Goal: Information Seeking & Learning: Learn about a topic

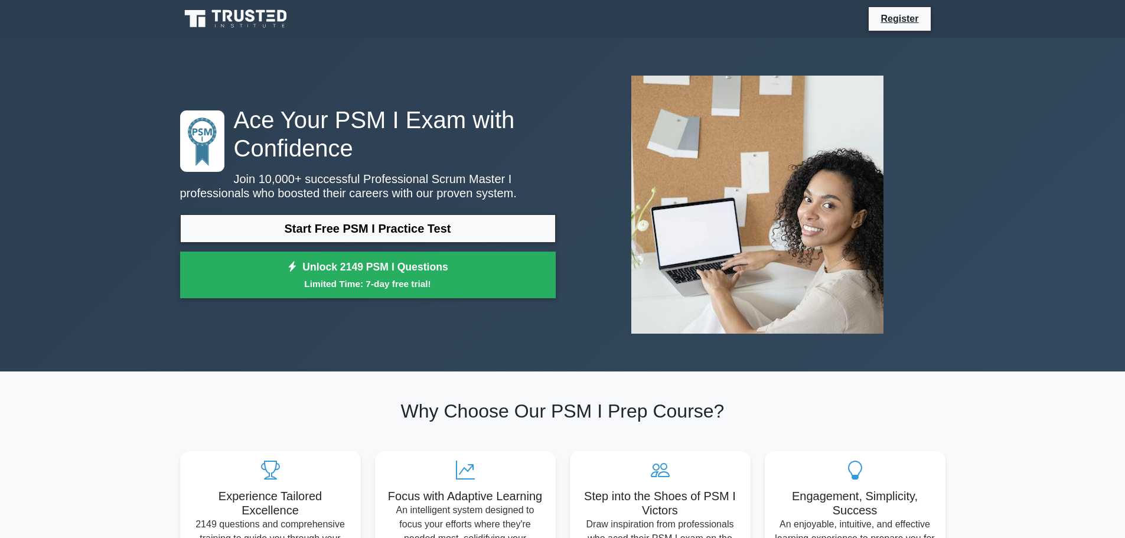
click at [304, 246] on div "Start Free PSM I Practice Test Unlock 2149 PSM I Questions Limited Time: 7-day …" at bounding box center [368, 259] width 376 height 90
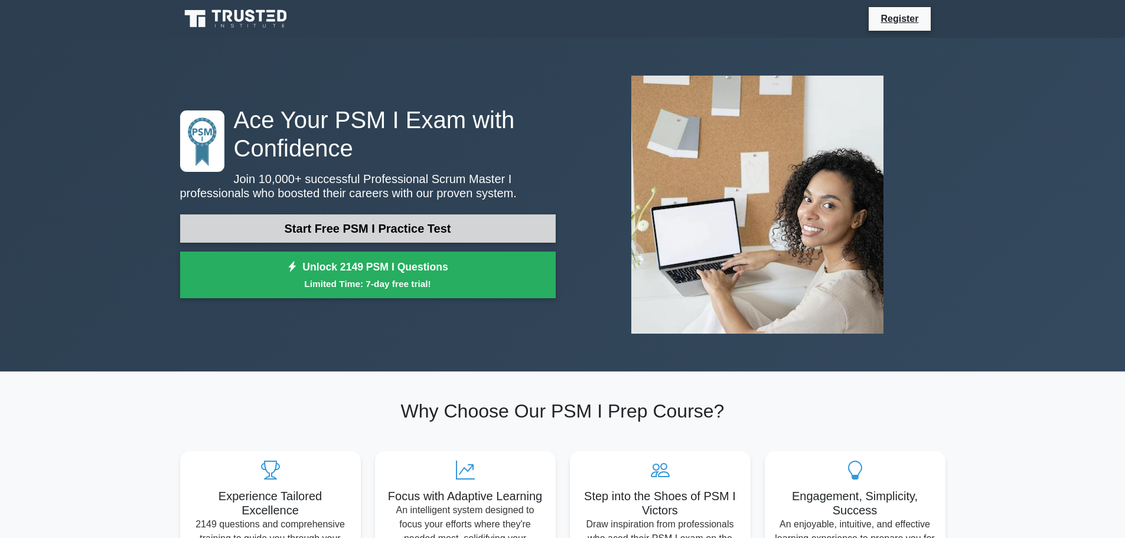
click at [305, 230] on link "Start Free PSM I Practice Test" at bounding box center [368, 228] width 376 height 28
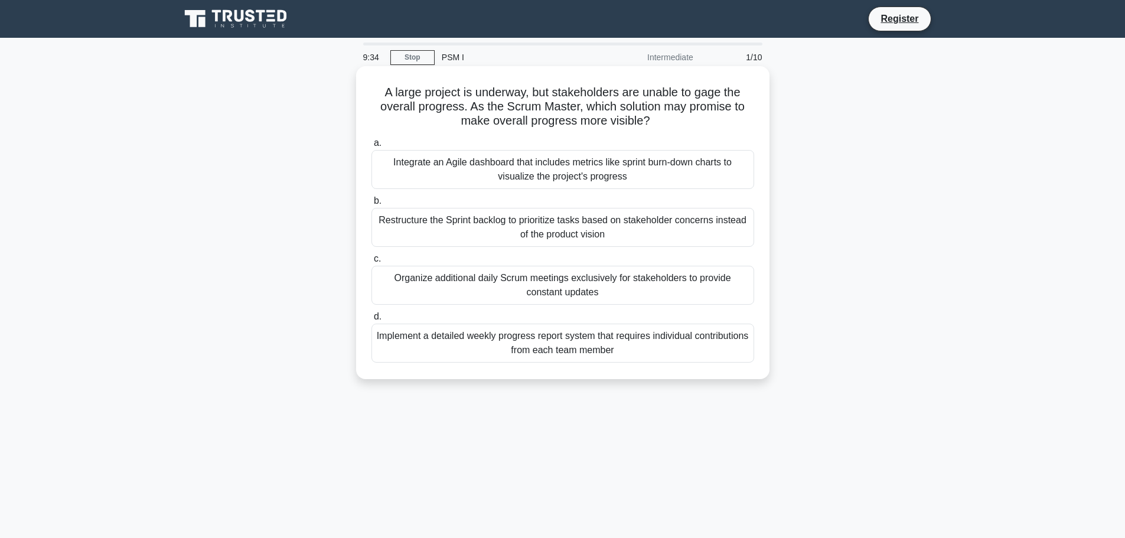
click at [511, 223] on div "Restructure the Sprint backlog to prioritize tasks based on stakeholder concern…" at bounding box center [563, 227] width 383 height 39
click at [372, 205] on input "b. Restructure the Sprint backlog to prioritize tasks based on stakeholder conc…" at bounding box center [372, 201] width 0 height 8
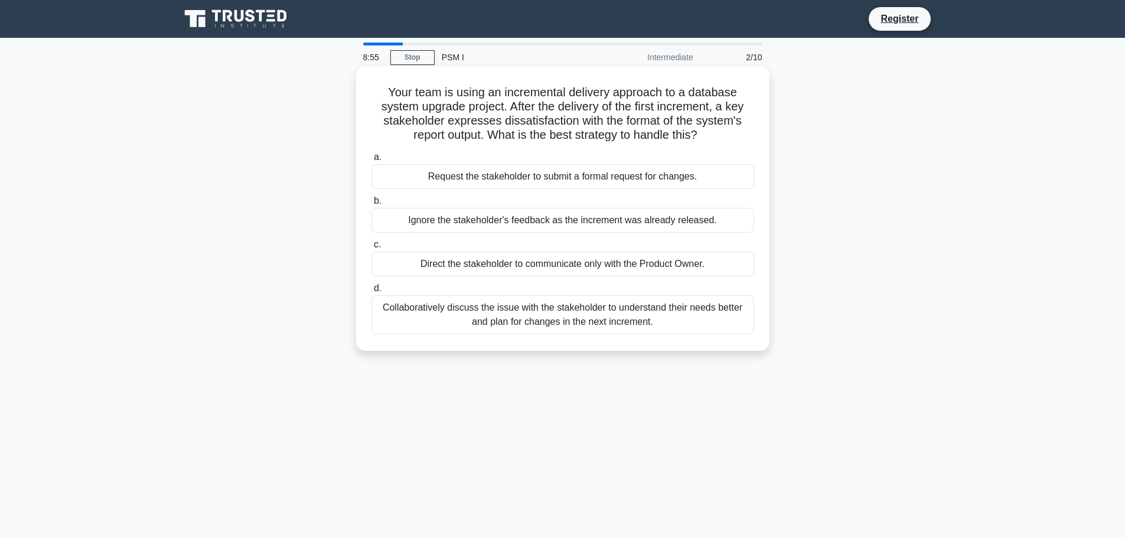
click at [511, 302] on div "Collaboratively discuss the issue with the stakeholder to understand their need…" at bounding box center [563, 314] width 383 height 39
click at [372, 292] on input "d. Collaboratively discuss the issue with the stakeholder to understand their n…" at bounding box center [372, 289] width 0 height 8
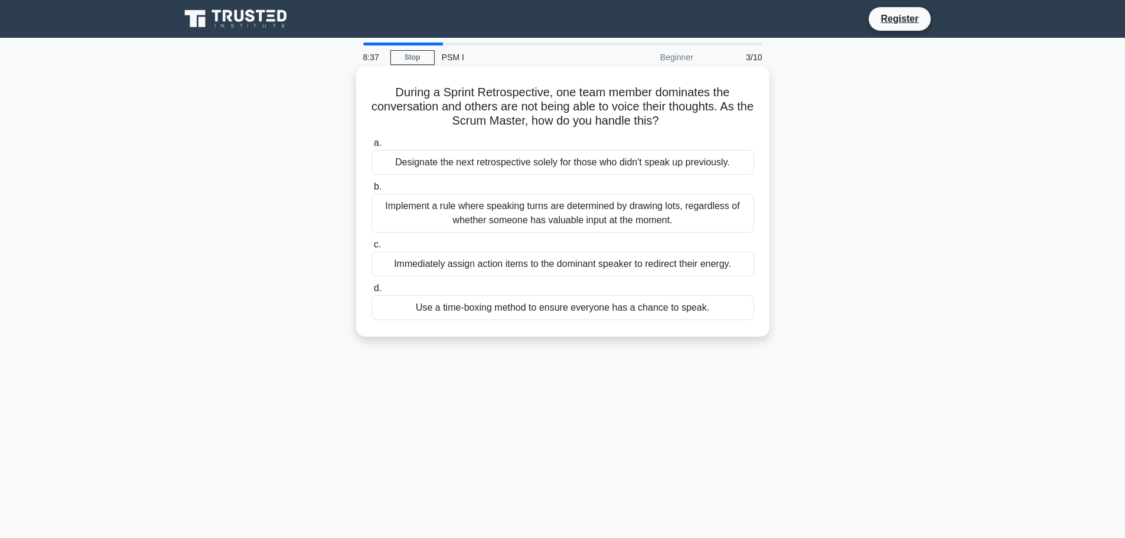
click at [518, 307] on div "Use a time-boxing method to ensure everyone has a chance to speak." at bounding box center [563, 307] width 383 height 25
click at [372, 292] on input "d. Use a time-boxing method to ensure everyone has a chance to speak." at bounding box center [372, 289] width 0 height 8
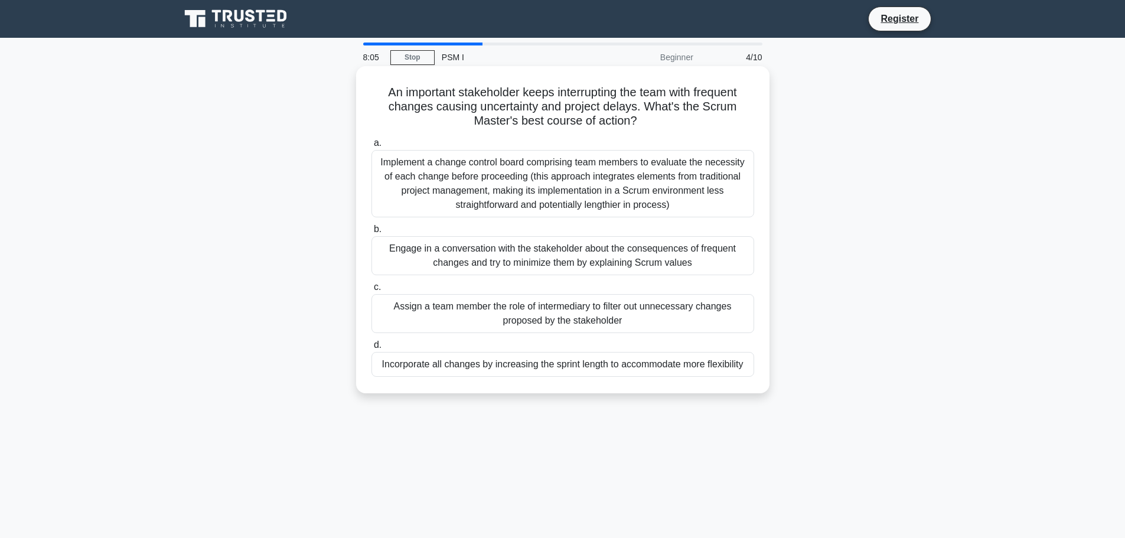
click at [553, 219] on div "a. Implement a change control board comprising team members to evaluate the nec…" at bounding box center [562, 256] width 397 height 246
click at [558, 199] on div "Implement a change control board comprising team members to evaluate the necess…" at bounding box center [563, 183] width 383 height 67
click at [372, 147] on input "a. Implement a change control board comprising team members to evaluate the nec…" at bounding box center [372, 143] width 0 height 8
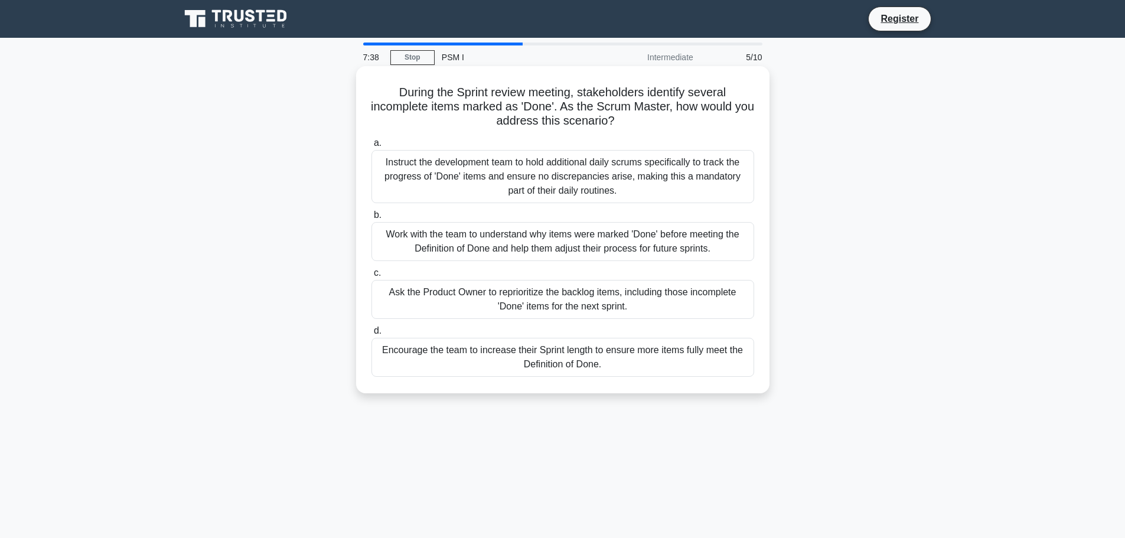
click at [556, 228] on div "Work with the team to understand why items were marked 'Done' before meeting th…" at bounding box center [563, 241] width 383 height 39
click at [372, 219] on input "b. Work with the team to understand why items were marked 'Done' before meeting…" at bounding box center [372, 215] width 0 height 8
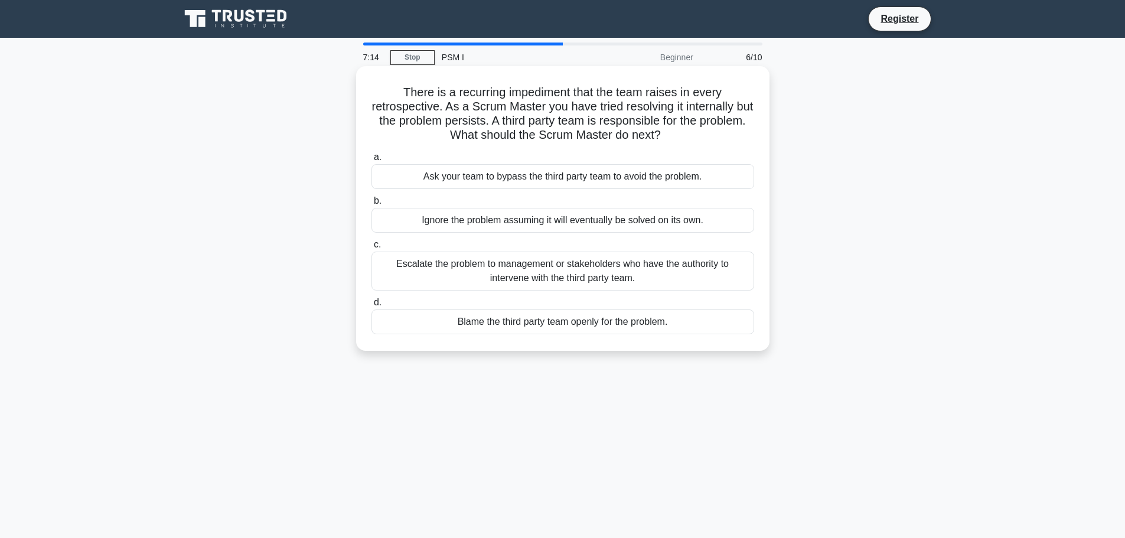
click at [555, 265] on div "Escalate the problem to management or stakeholders who have the authority to in…" at bounding box center [563, 271] width 383 height 39
click at [372, 249] on input "c. Escalate the problem to management or stakeholders who have the authority to…" at bounding box center [372, 245] width 0 height 8
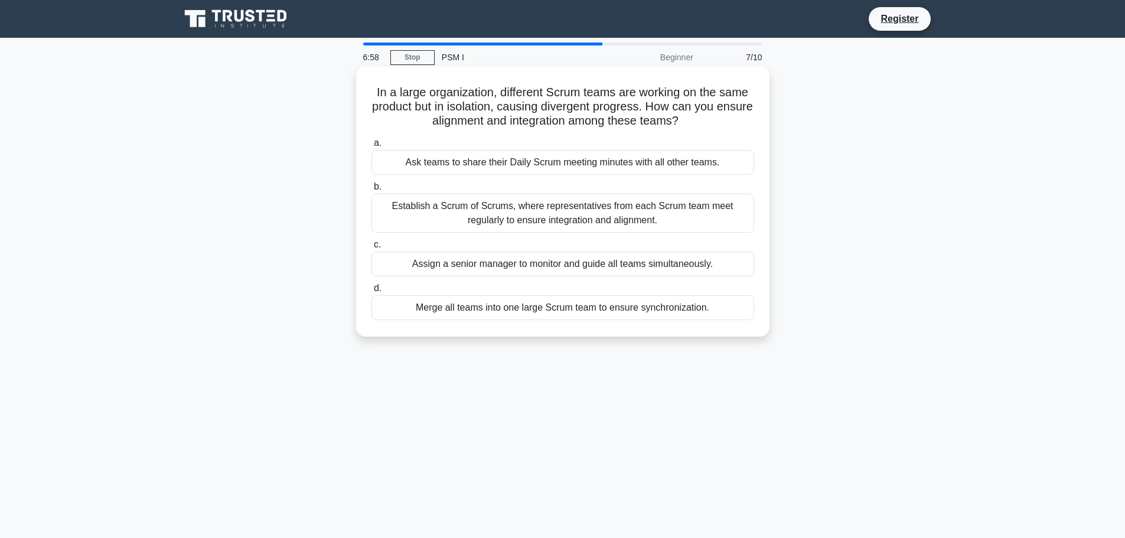
click at [552, 204] on div "Establish a Scrum of Scrums, where representatives from each Scrum team meet re…" at bounding box center [563, 213] width 383 height 39
click at [372, 191] on input "b. Establish a Scrum of Scrums, where representatives from each Scrum team meet…" at bounding box center [372, 187] width 0 height 8
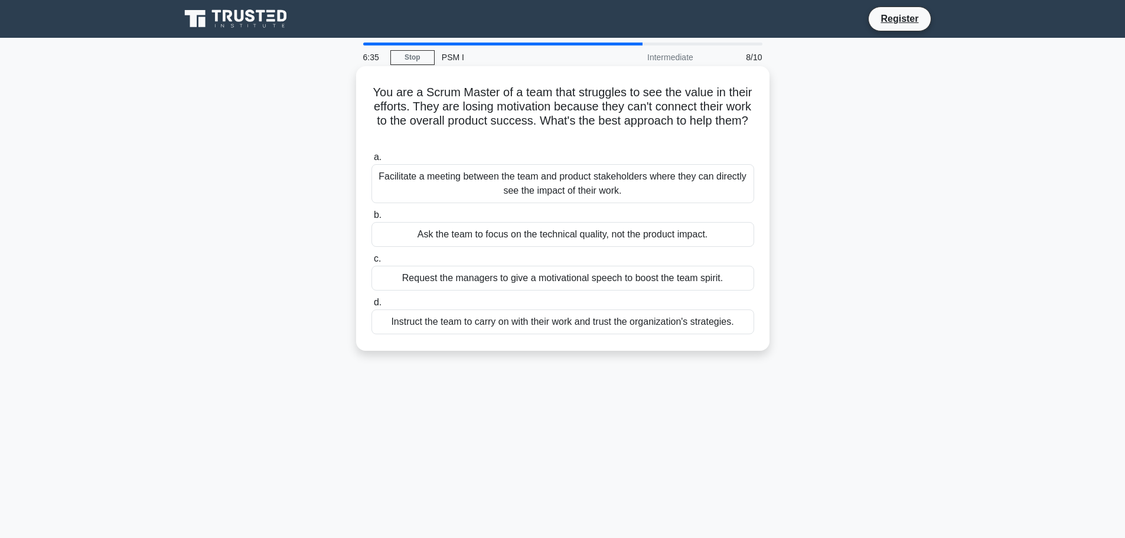
click at [533, 194] on div "Facilitate a meeting between the team and product stakeholders where they can d…" at bounding box center [563, 183] width 383 height 39
click at [372, 161] on input "a. Facilitate a meeting between the team and product stakeholders where they ca…" at bounding box center [372, 158] width 0 height 8
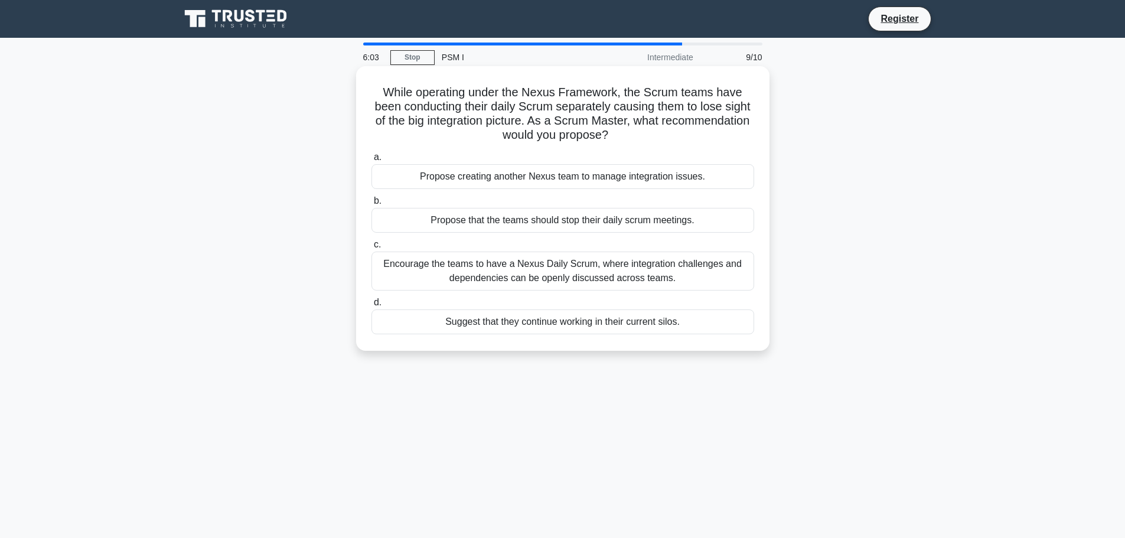
click at [523, 273] on div "Encourage the teams to have a Nexus Daily Scrum, where integration challenges a…" at bounding box center [563, 271] width 383 height 39
click at [372, 249] on input "c. Encourage the teams to have a Nexus Daily Scrum, where integration challenge…" at bounding box center [372, 245] width 0 height 8
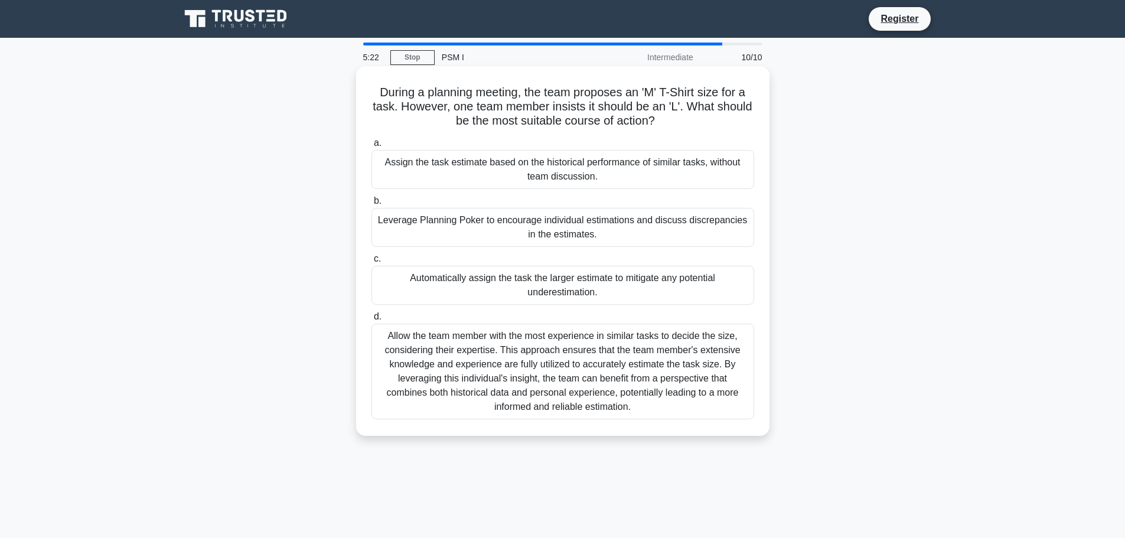
click at [558, 382] on div "Allow the team member with the most experience in similar tasks to decide the s…" at bounding box center [563, 372] width 383 height 96
click at [372, 321] on input "d. Allow the team member with the most experience in similar tasks to decide th…" at bounding box center [372, 317] width 0 height 8
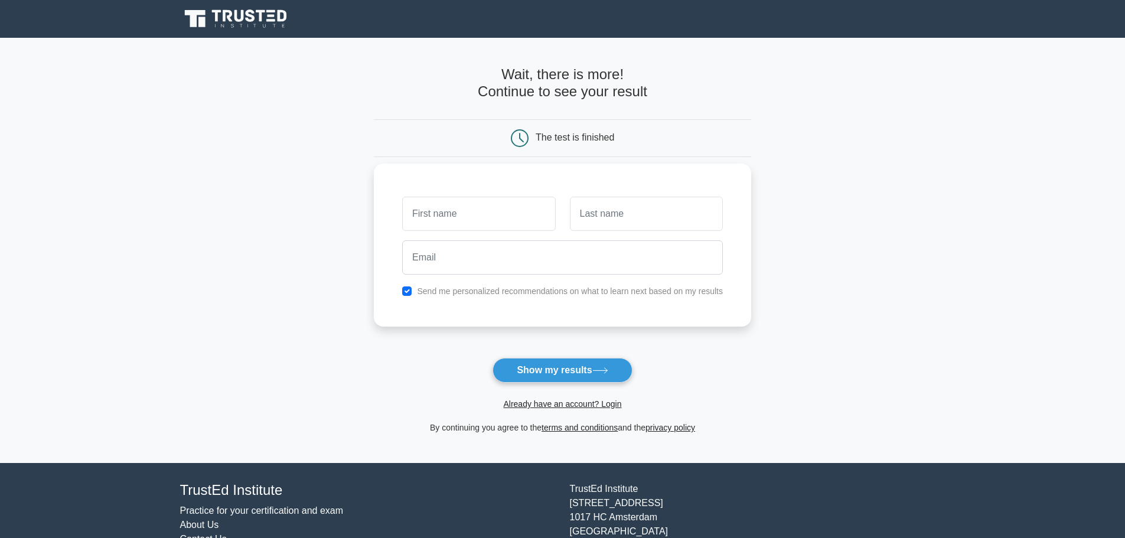
click at [493, 217] on input "text" at bounding box center [478, 214] width 153 height 34
type input "Ammar"
click at [615, 224] on input "text" at bounding box center [646, 214] width 153 height 34
type input "Tillo"
click at [562, 262] on input "email" at bounding box center [562, 257] width 321 height 34
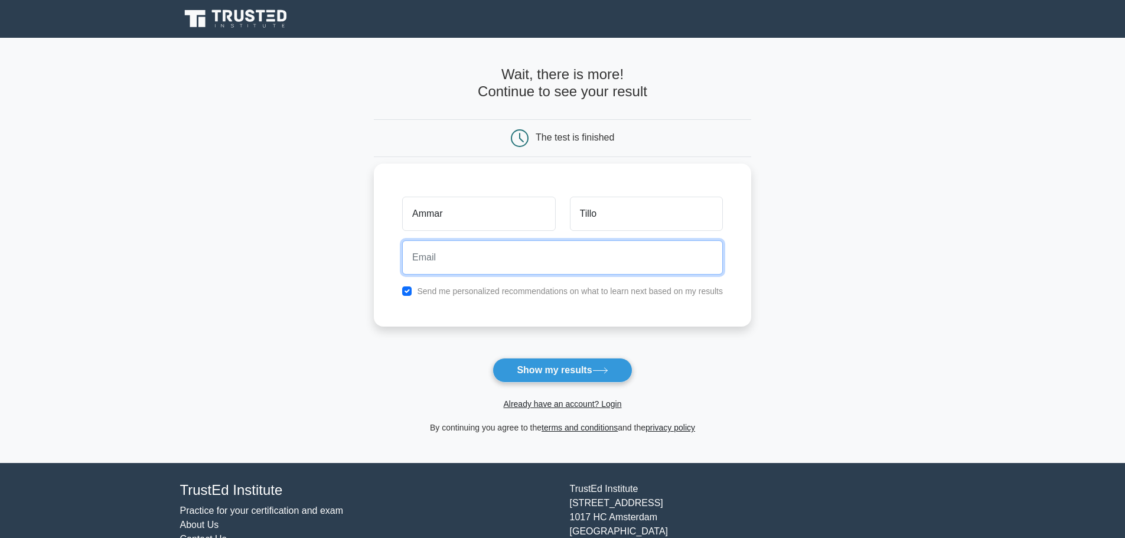
type input "a.tillo@xpandpros.com"
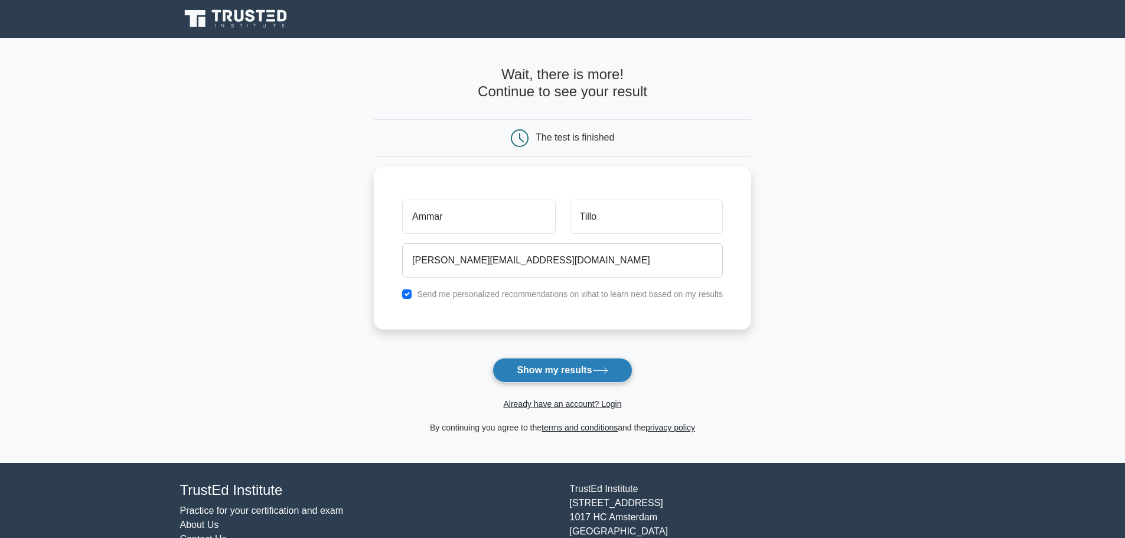
click at [558, 370] on button "Show my results" at bounding box center [562, 370] width 139 height 25
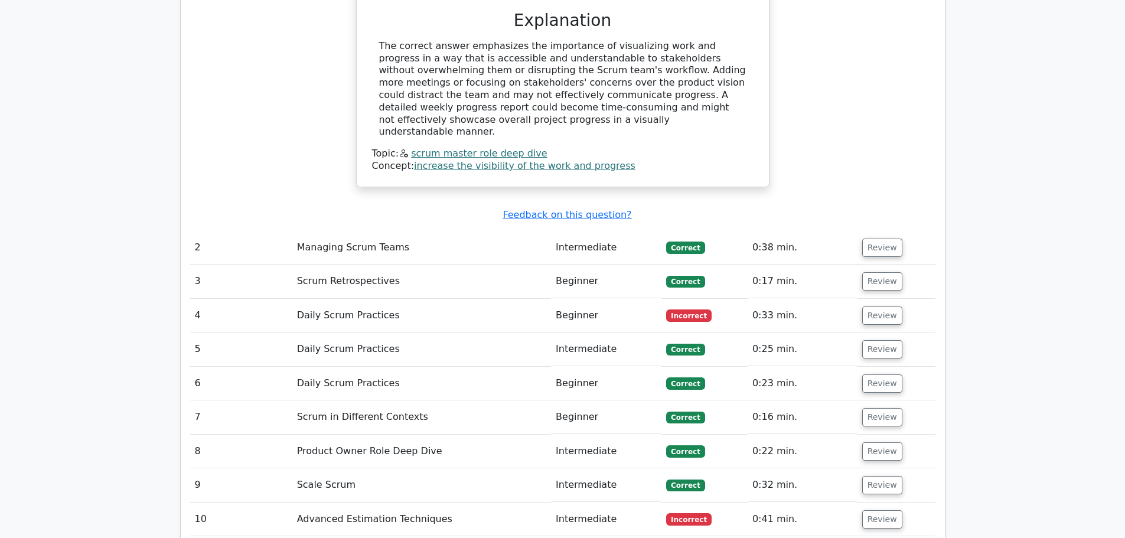
scroll to position [1417, 0]
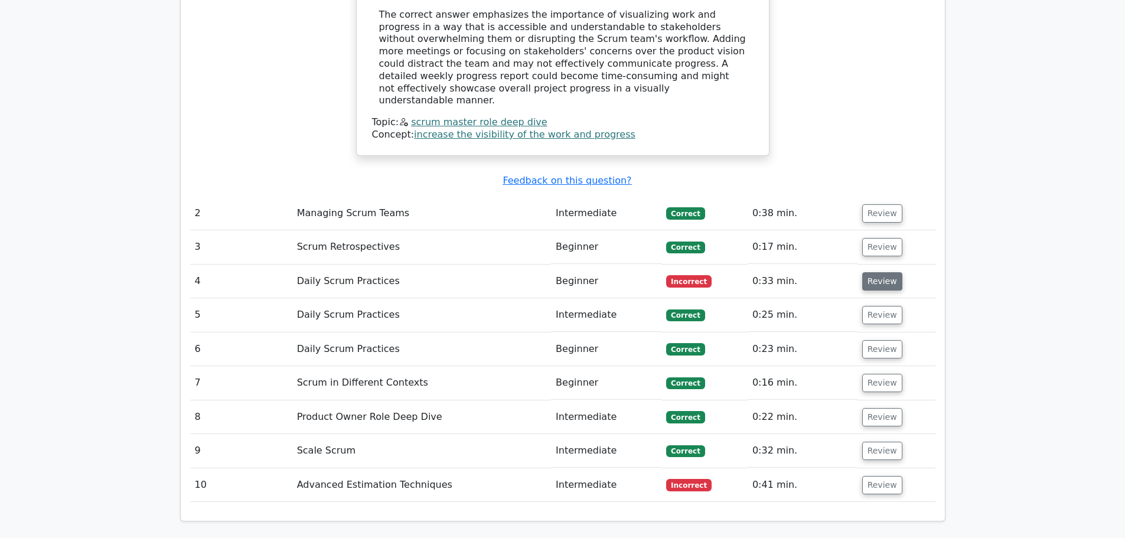
click at [879, 272] on button "Review" at bounding box center [882, 281] width 40 height 18
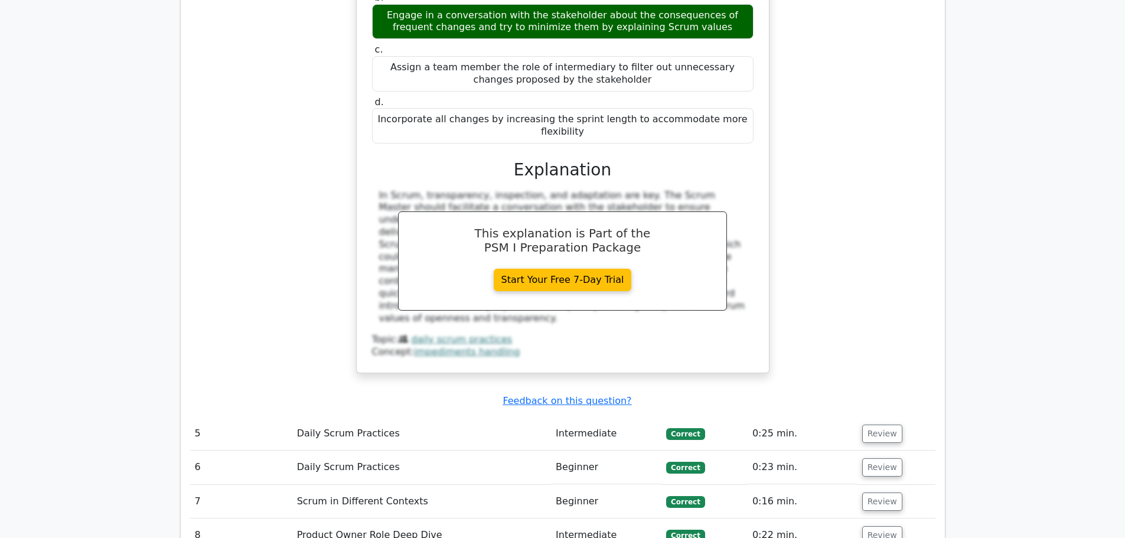
scroll to position [2067, 0]
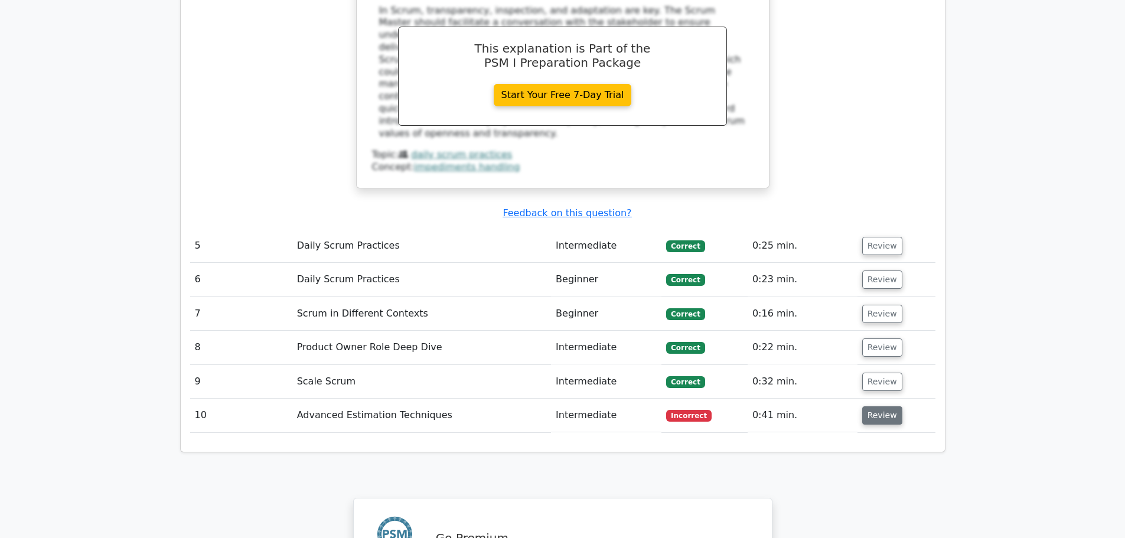
click at [868, 406] on button "Review" at bounding box center [882, 415] width 40 height 18
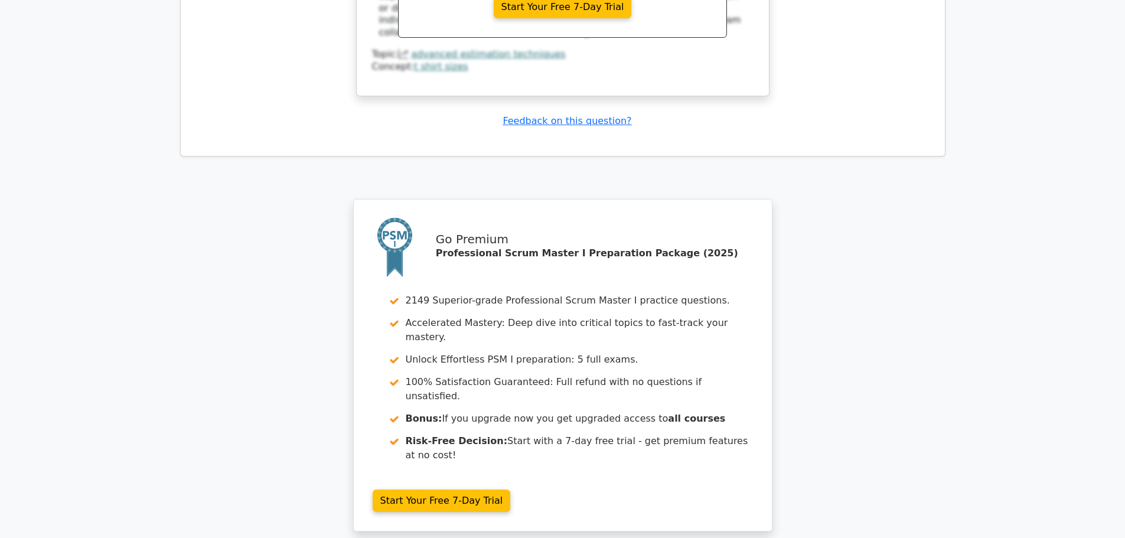
scroll to position [3012, 0]
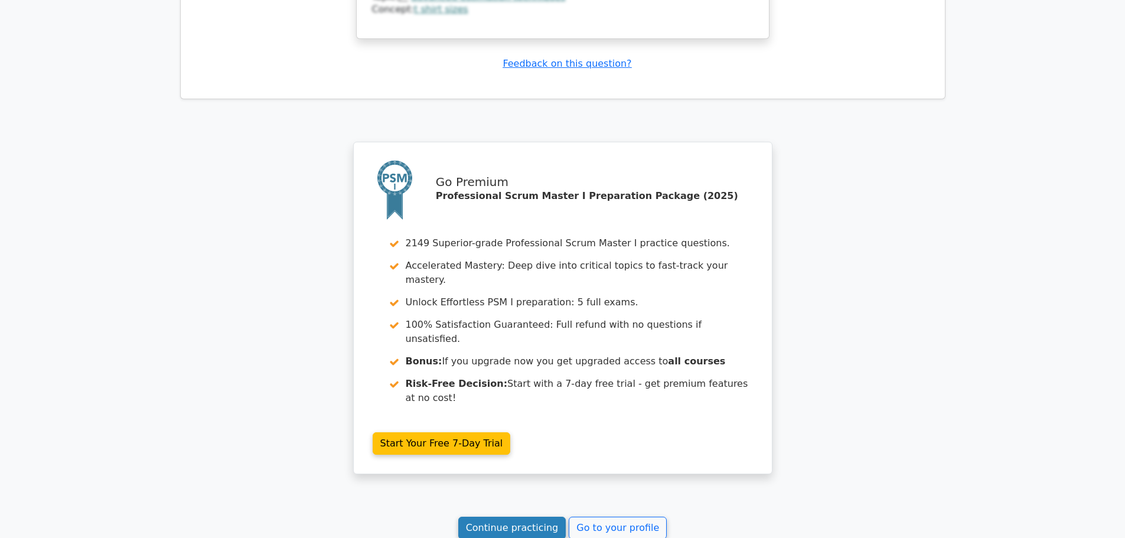
click at [527, 517] on link "Continue practicing" at bounding box center [512, 528] width 108 height 22
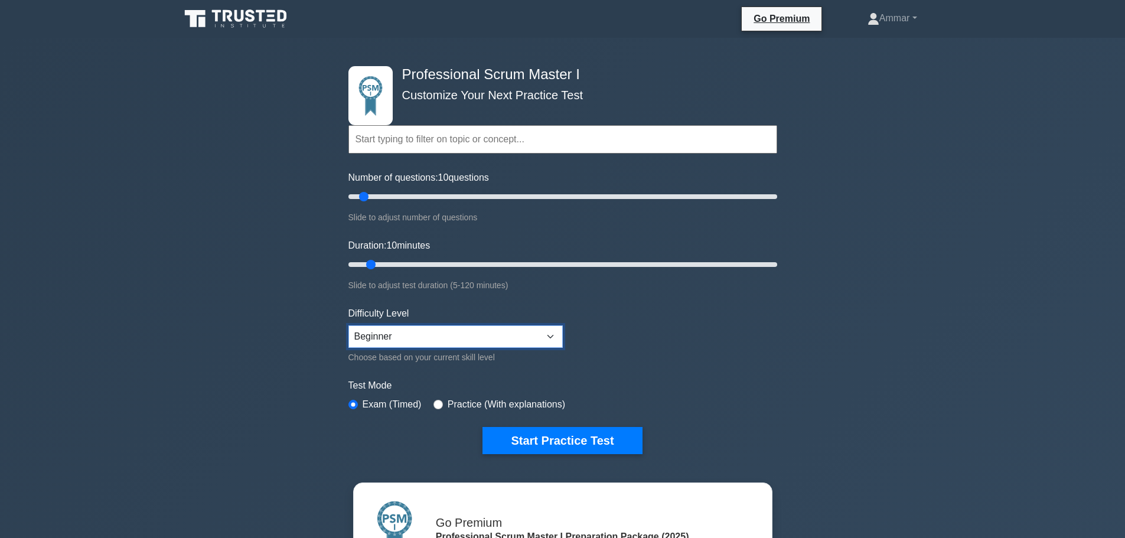
click at [464, 333] on select "Beginner Intermediate Expert" at bounding box center [455, 336] width 214 height 22
drag, startPoint x: 382, startPoint y: 197, endPoint x: 915, endPoint y: 223, distance: 534.6
type input "200"
click at [777, 204] on input "Number of questions: 200 questions" at bounding box center [562, 197] width 429 height 14
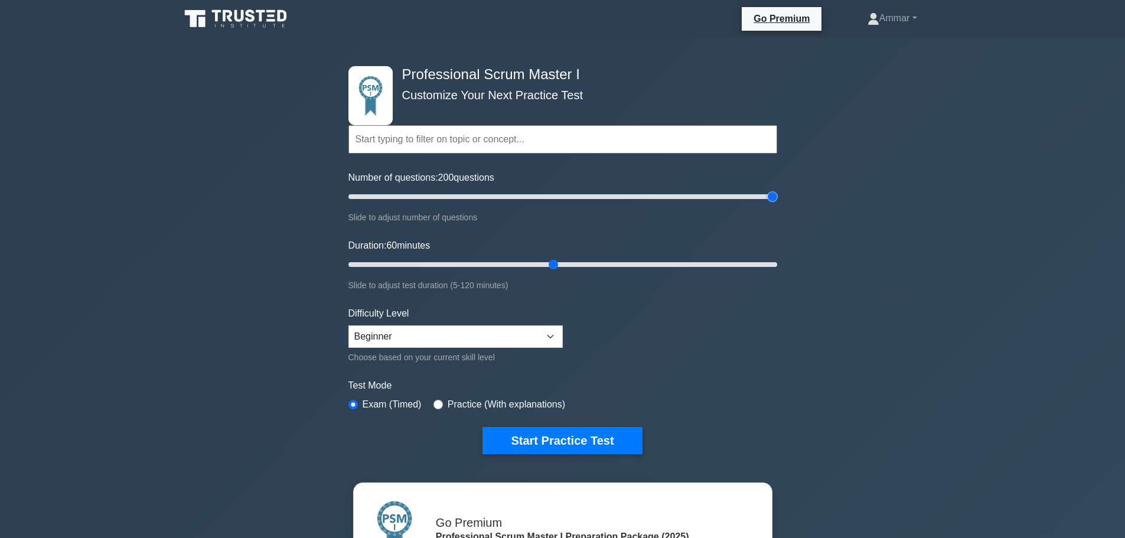
drag, startPoint x: 374, startPoint y: 260, endPoint x: 553, endPoint y: 273, distance: 179.4
type input "60"
click at [553, 272] on input "Duration: 60 minutes" at bounding box center [562, 265] width 429 height 14
drag, startPoint x: 776, startPoint y: 203, endPoint x: 472, endPoint y: 192, distance: 304.4
type input "60"
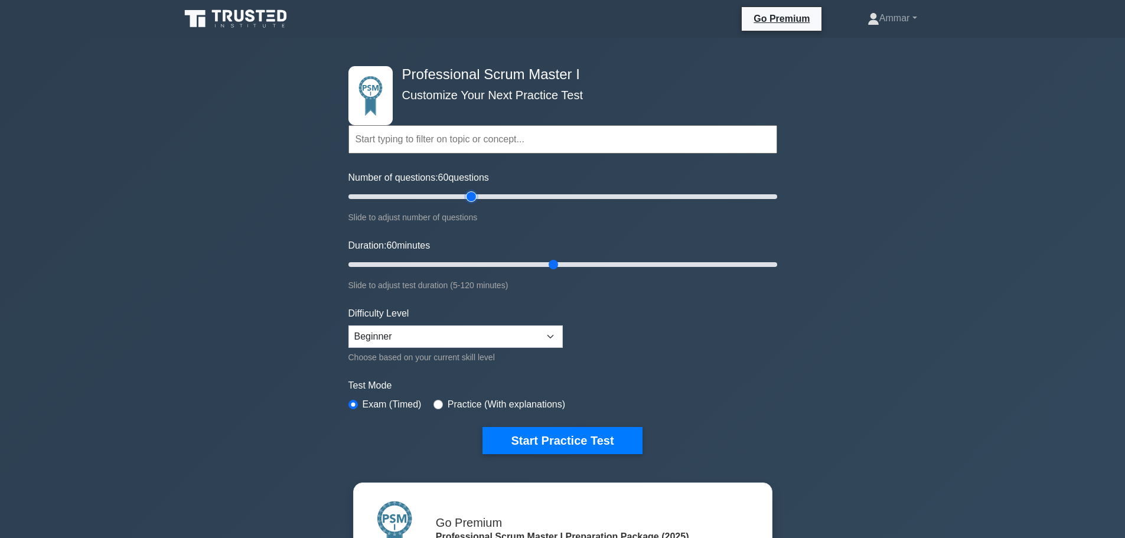
click at [472, 192] on input "Number of questions: 60 questions" at bounding box center [562, 197] width 429 height 14
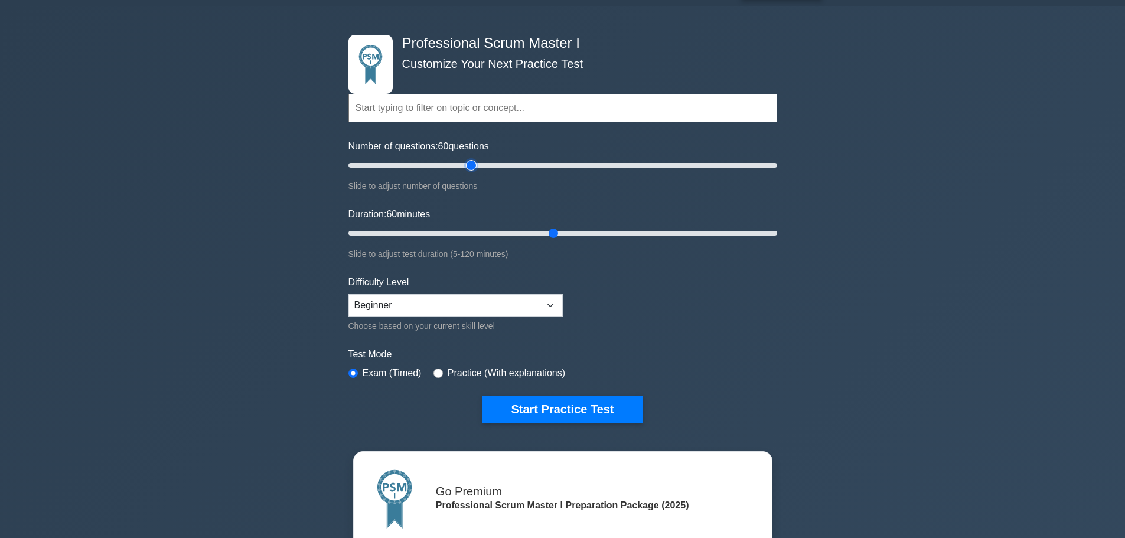
scroll to position [59, 0]
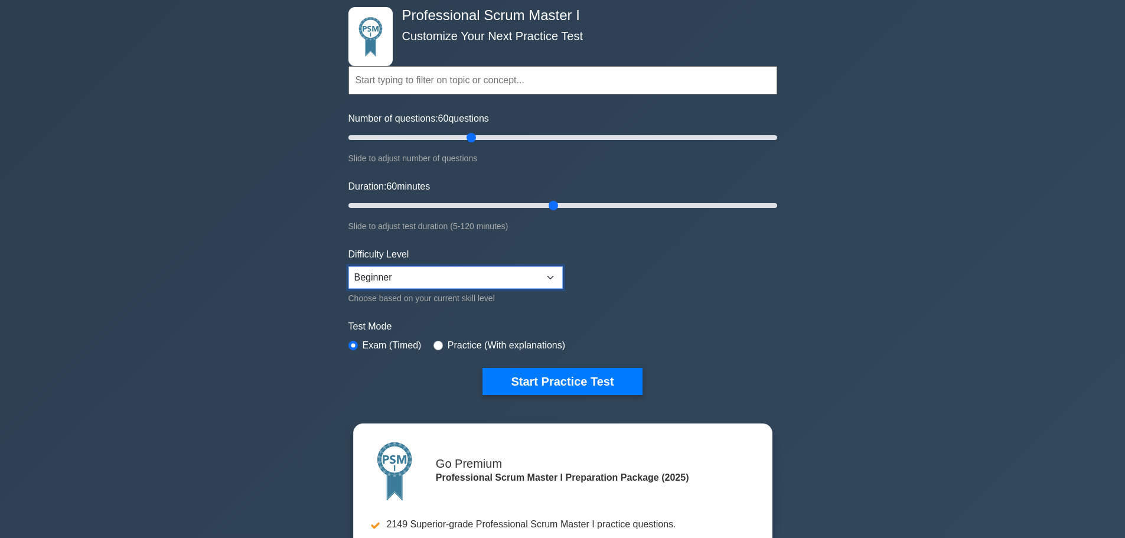
click at [438, 273] on select "Beginner Intermediate Expert" at bounding box center [455, 277] width 214 height 22
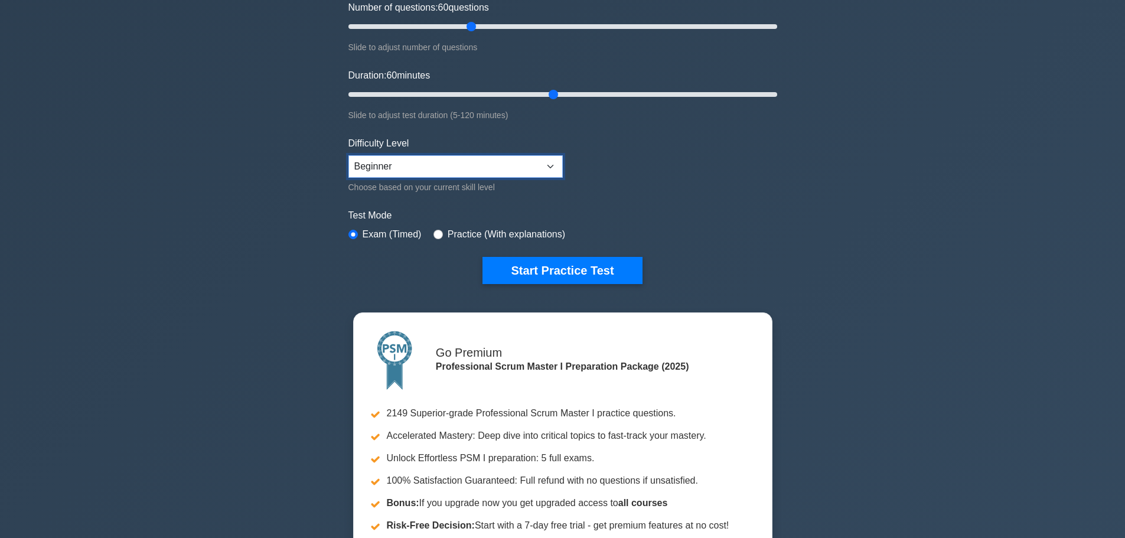
scroll to position [177, 0]
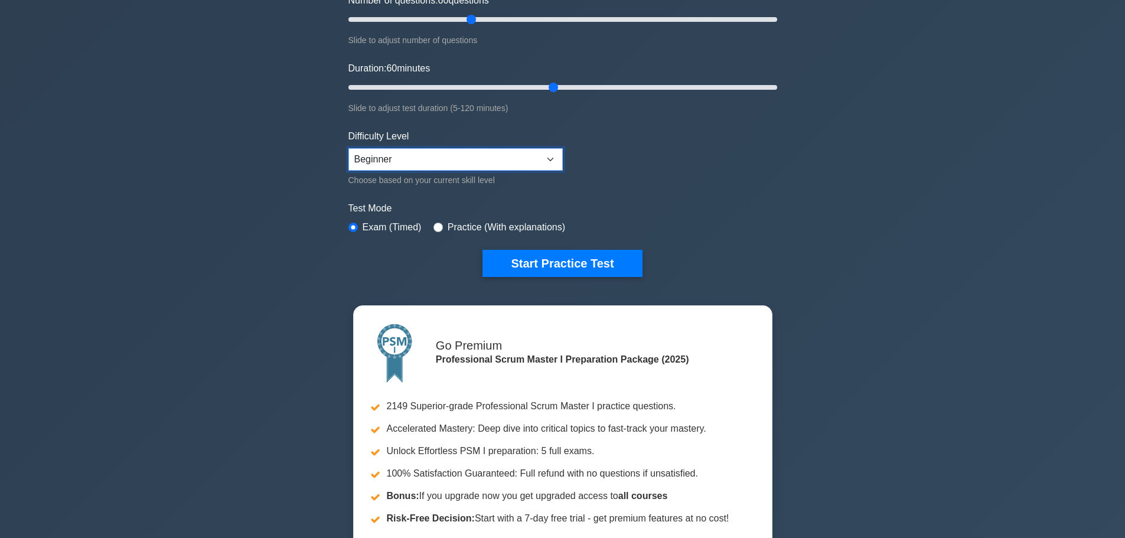
click at [405, 161] on select "Beginner Intermediate Expert" at bounding box center [455, 159] width 214 height 22
select select "intermediate"
click at [348, 148] on select "Beginner Intermediate Expert" at bounding box center [455, 159] width 214 height 22
click at [405, 252] on div "Start Practice Test" at bounding box center [562, 263] width 429 height 27
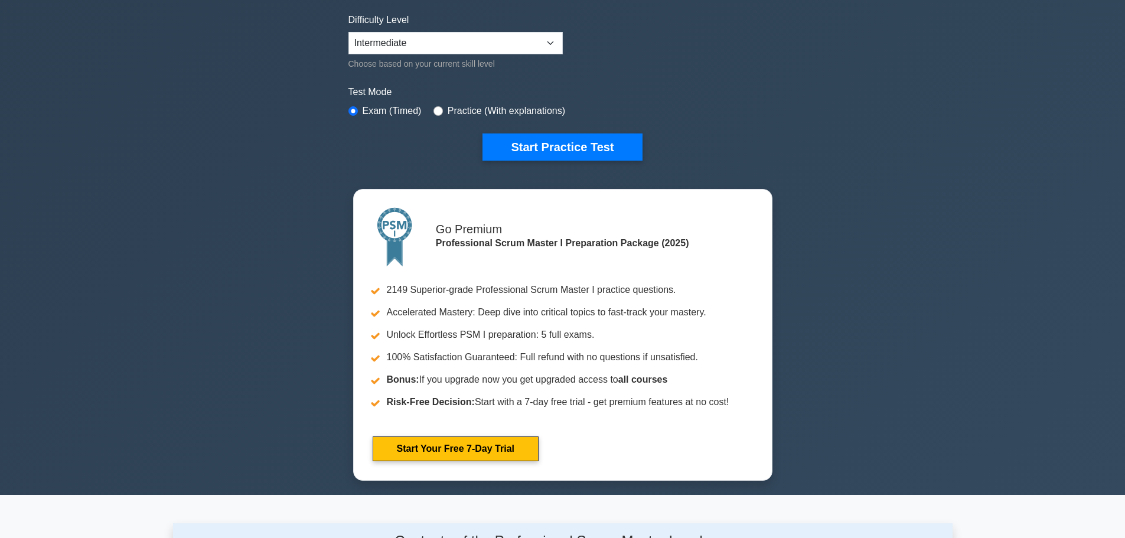
scroll to position [236, 0]
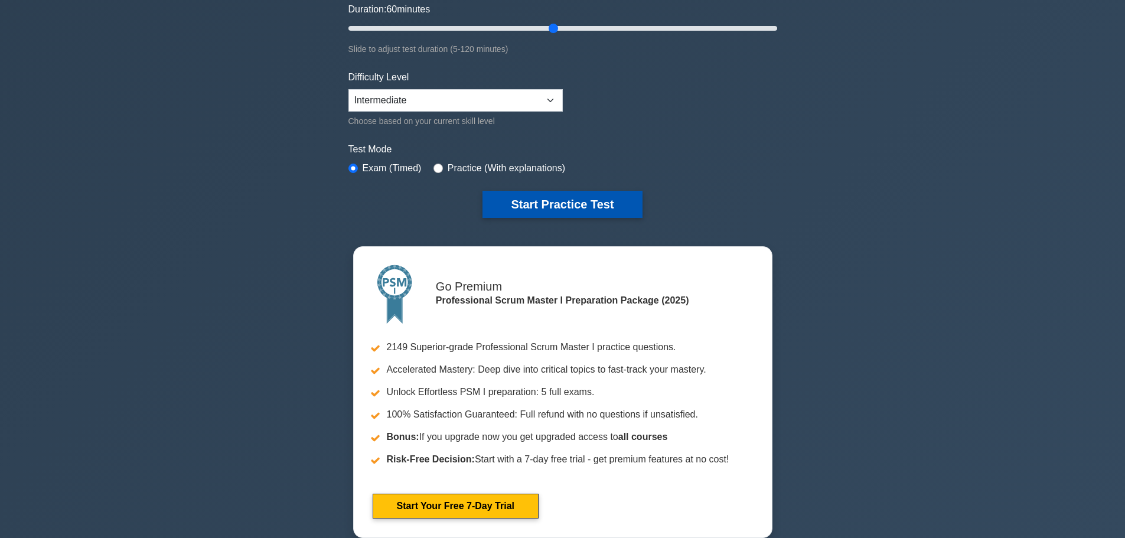
click at [533, 202] on button "Start Practice Test" at bounding box center [562, 204] width 159 height 27
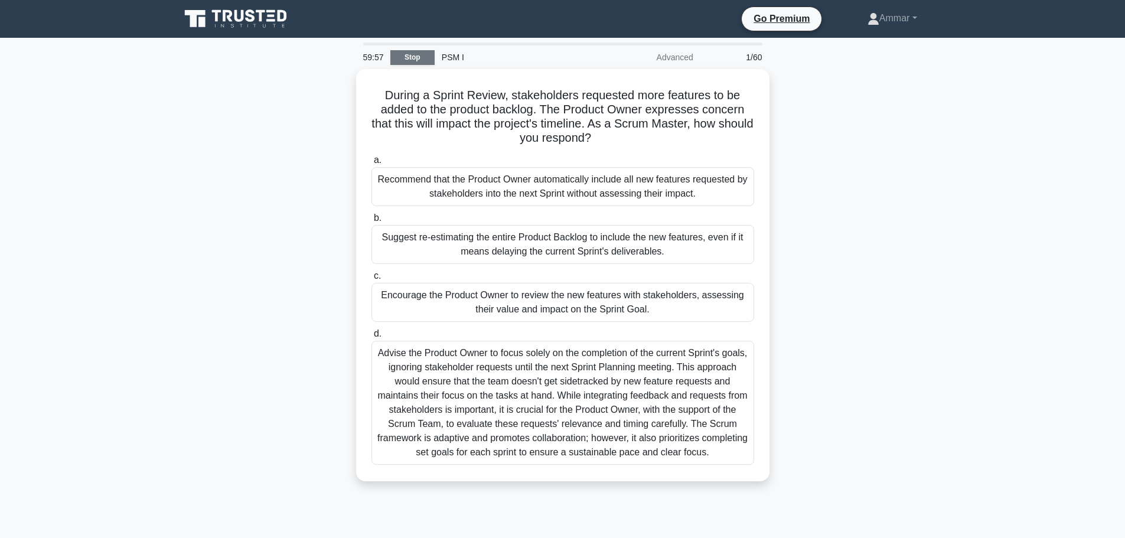
click at [412, 61] on link "Stop" at bounding box center [412, 57] width 44 height 15
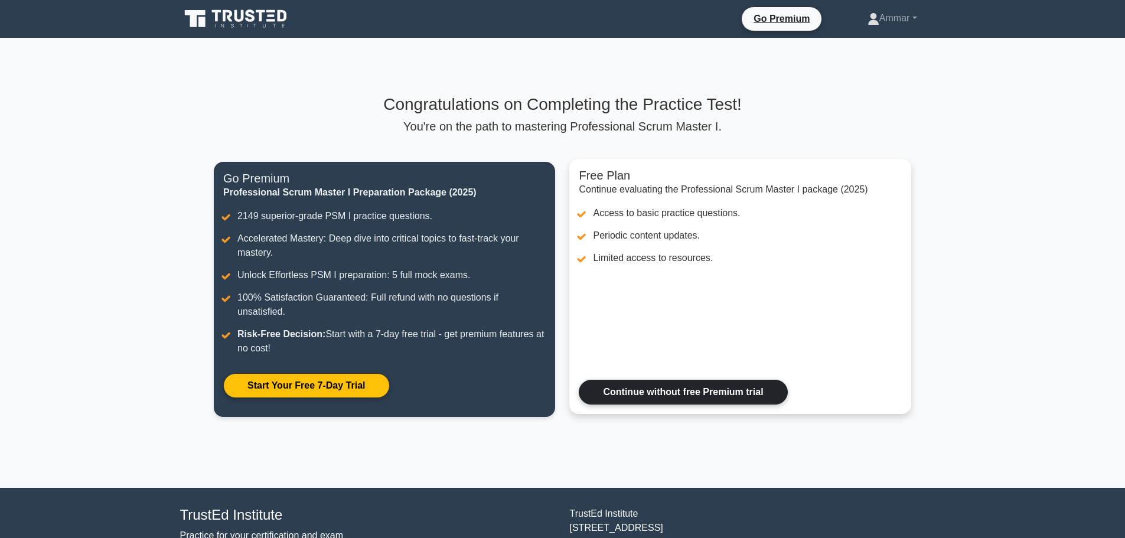
click at [633, 390] on link "Continue without free Premium trial" at bounding box center [683, 392] width 208 height 25
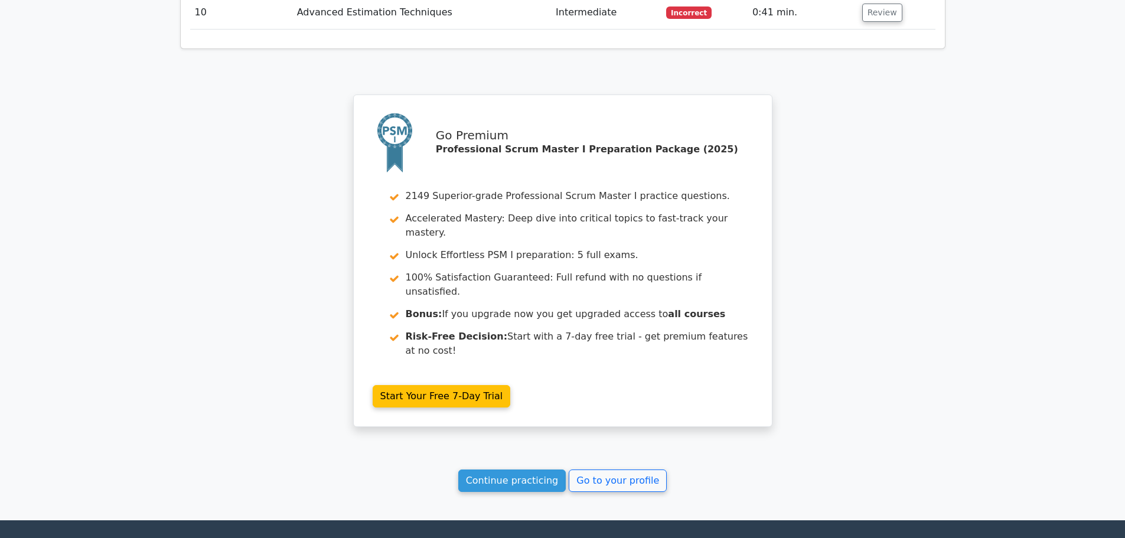
scroll to position [1924, 0]
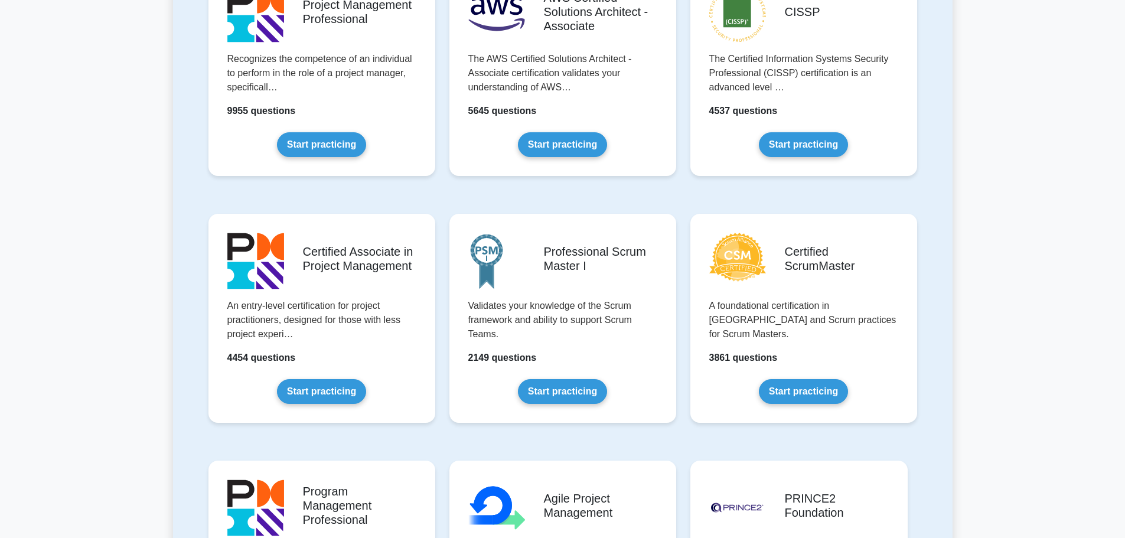
scroll to position [413, 0]
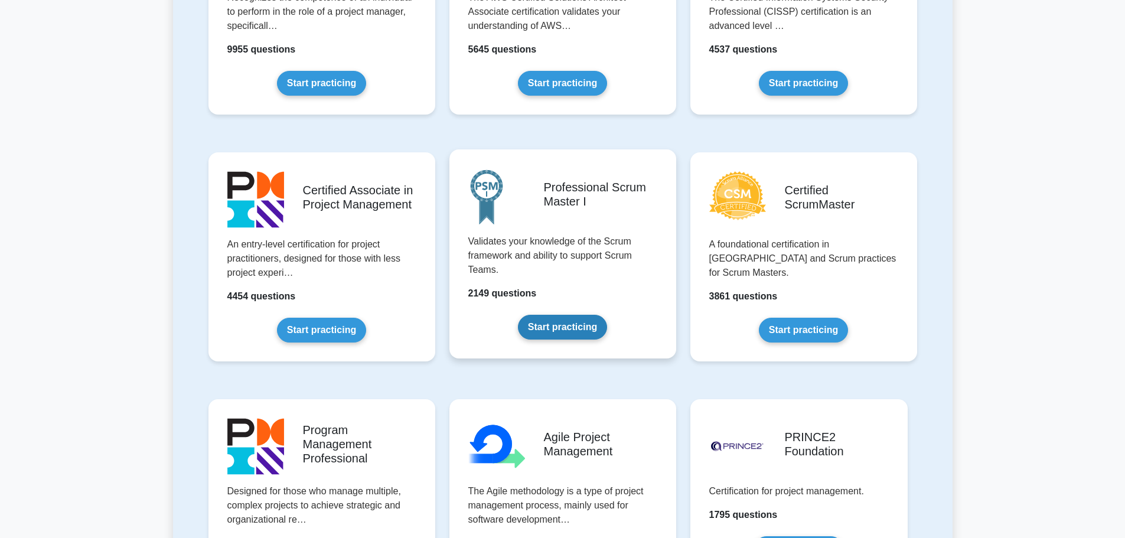
click at [540, 328] on link "Start practicing" at bounding box center [562, 327] width 89 height 25
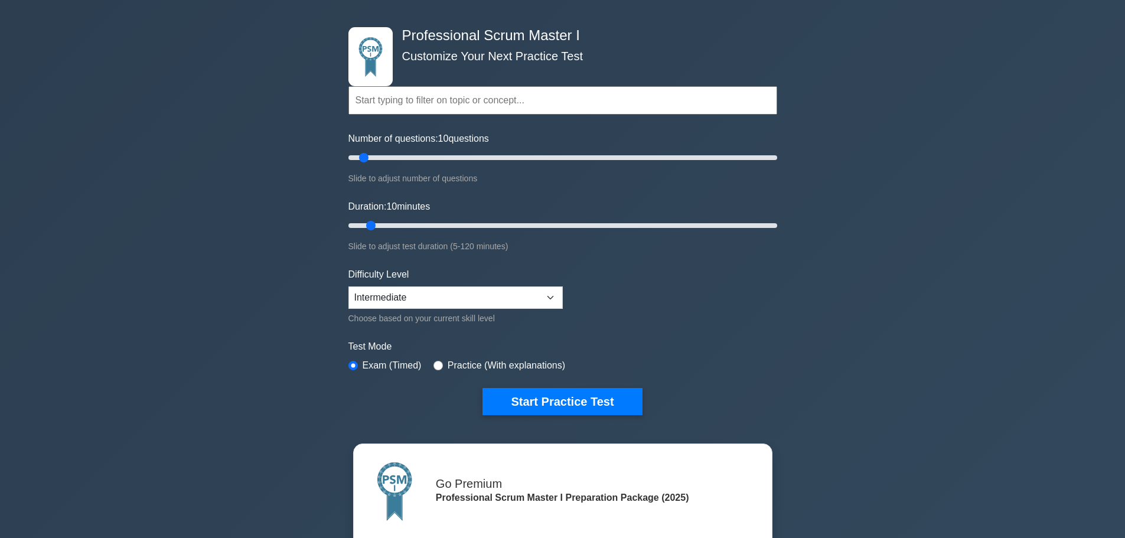
scroll to position [59, 0]
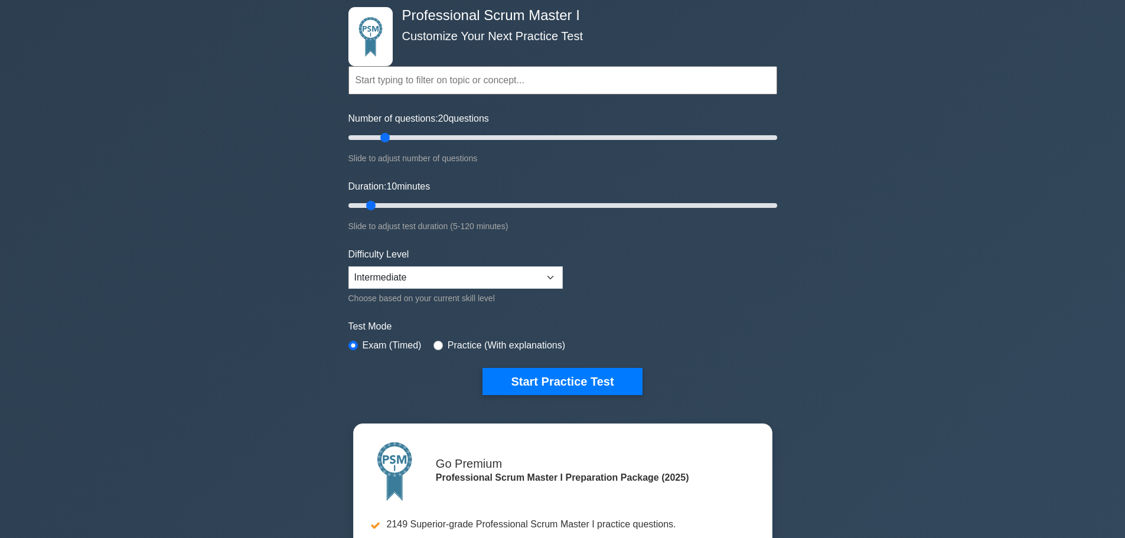
drag, startPoint x: 371, startPoint y: 142, endPoint x: 389, endPoint y: 139, distance: 17.9
type input "20"
click at [389, 139] on input "Number of questions: 20 questions" at bounding box center [562, 138] width 429 height 14
click at [522, 374] on button "Start Practice Test" at bounding box center [562, 381] width 159 height 27
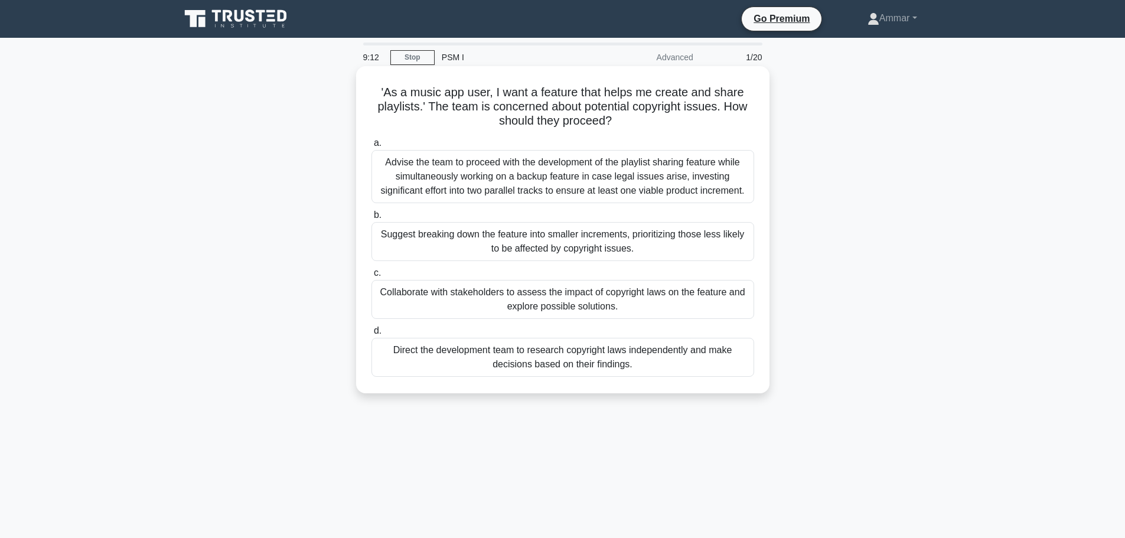
click at [493, 243] on div "Suggest breaking down the feature into smaller increments, prioritizing those l…" at bounding box center [563, 241] width 383 height 39
click at [372, 219] on input "b. Suggest breaking down the feature into smaller increments, prioritizing thos…" at bounding box center [372, 215] width 0 height 8
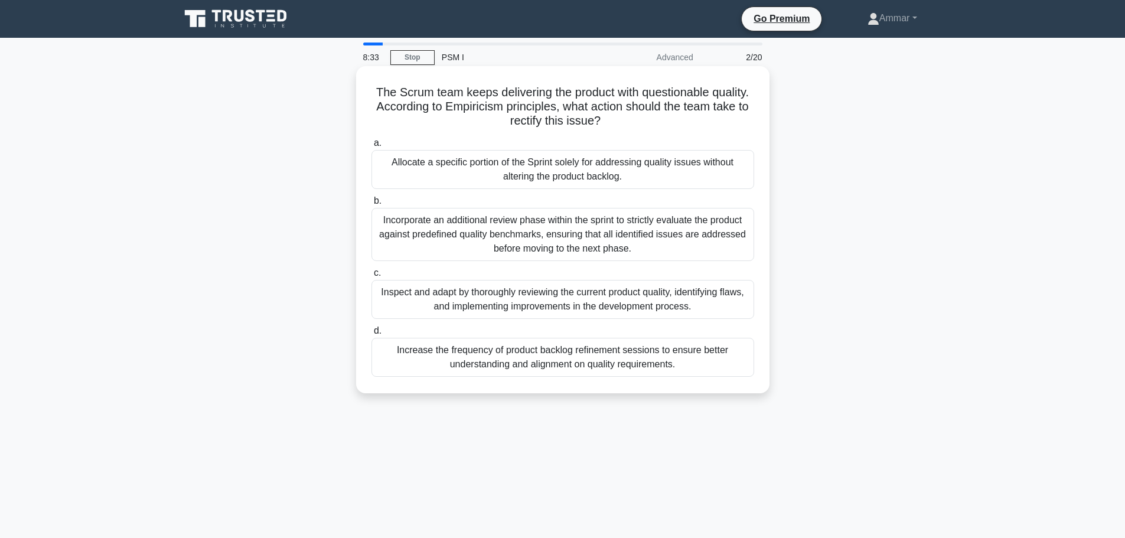
click at [490, 229] on div "Incorporate an additional review phase within the sprint to strictly evaluate t…" at bounding box center [563, 234] width 383 height 53
click at [372, 205] on input "b. Incorporate an additional review phase within the sprint to strictly evaluat…" at bounding box center [372, 201] width 0 height 8
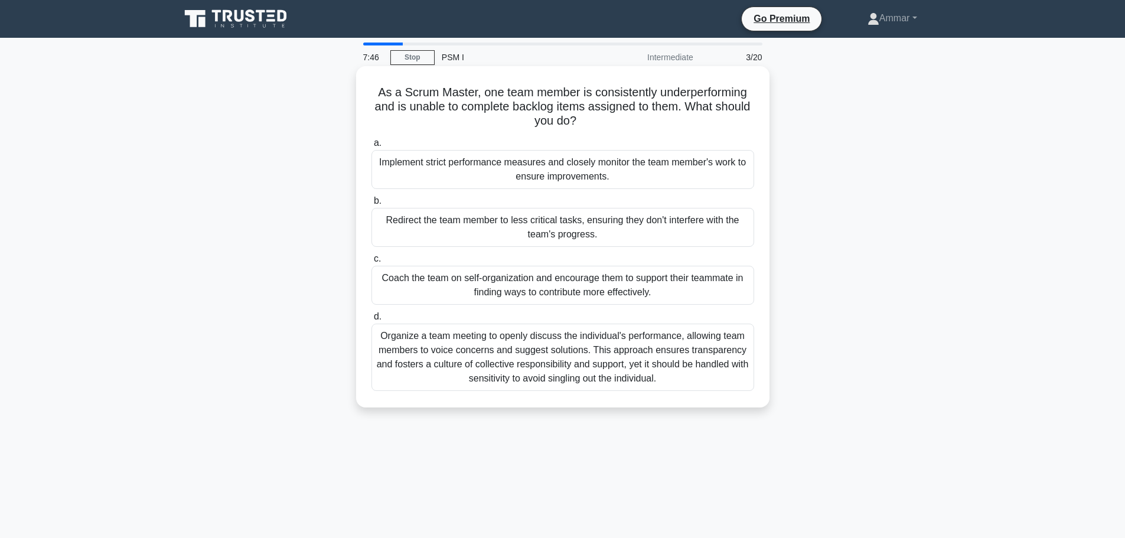
click at [477, 357] on div "Organize a team meeting to openly discuss the individual's performance, allowin…" at bounding box center [563, 357] width 383 height 67
click at [372, 321] on input "d. Organize a team meeting to openly discuss the individual's performance, allo…" at bounding box center [372, 317] width 0 height 8
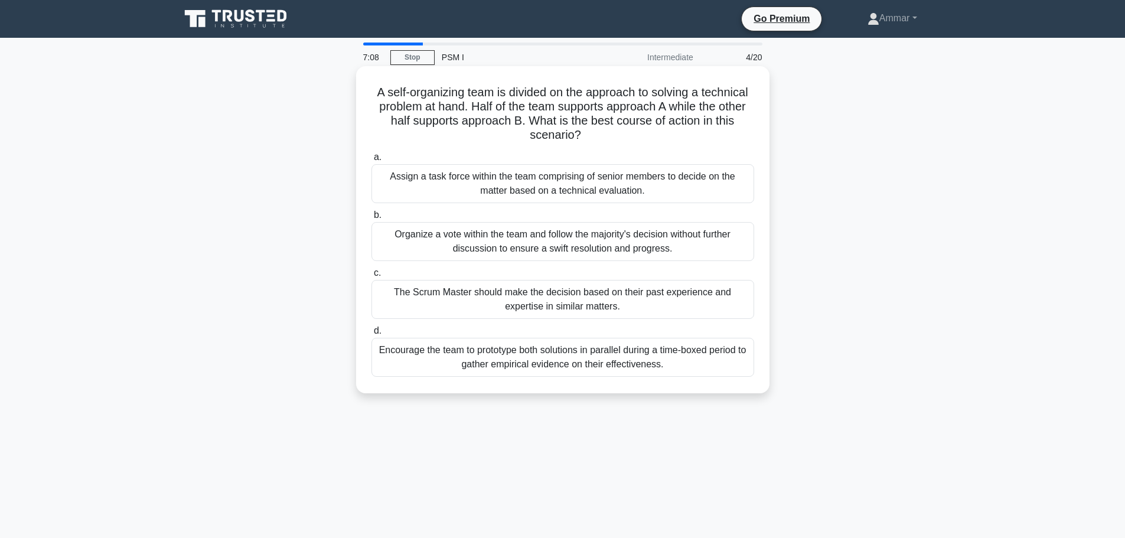
click at [588, 250] on div "Organize a vote within the team and follow the majority's decision without furt…" at bounding box center [563, 241] width 383 height 39
click at [372, 219] on input "b. Organize a vote within the team and follow the majority's decision without f…" at bounding box center [372, 215] width 0 height 8
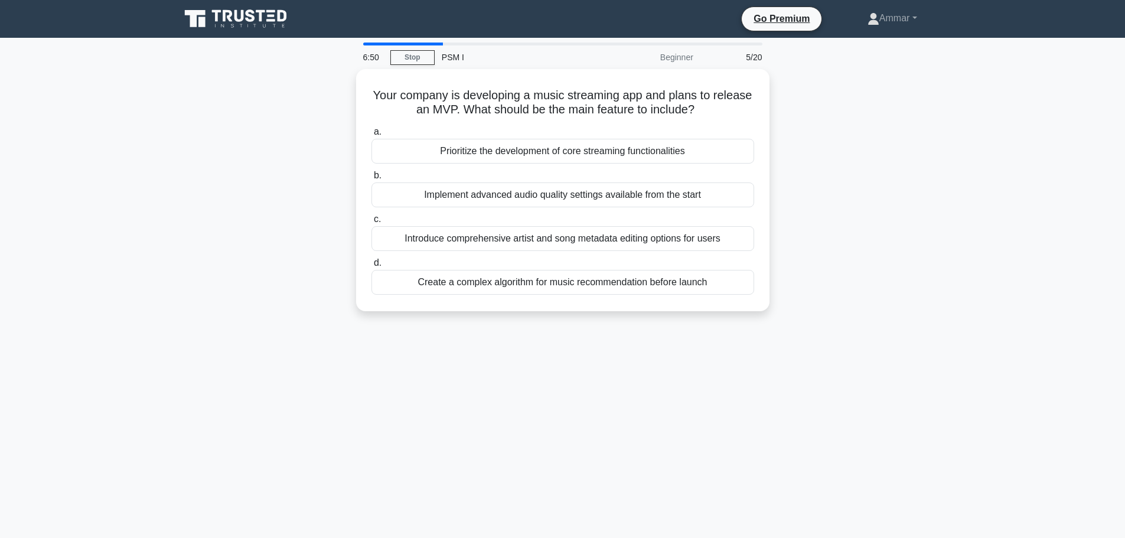
drag, startPoint x: 552, startPoint y: 304, endPoint x: 537, endPoint y: 330, distance: 30.7
click at [537, 328] on div "6:50 Stop PSM I Beginner 5/20 Your company is developing a music streaming app …" at bounding box center [563, 338] width 780 height 591
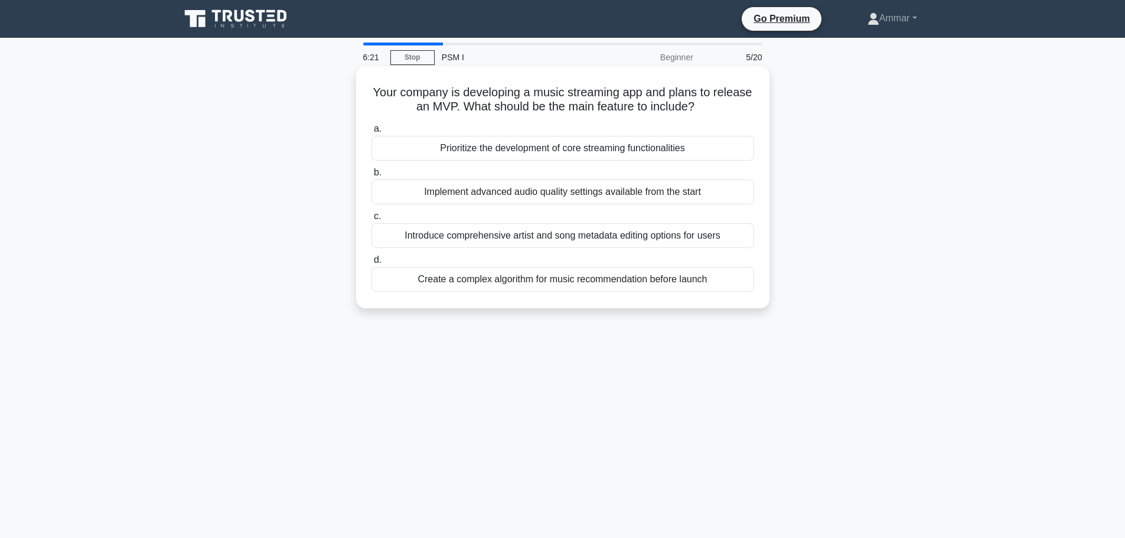
click at [578, 156] on div "Prioritize the development of core streaming functionalities" at bounding box center [563, 148] width 383 height 25
click at [372, 133] on input "a. Prioritize the development of core streaming functionalities" at bounding box center [372, 129] width 0 height 8
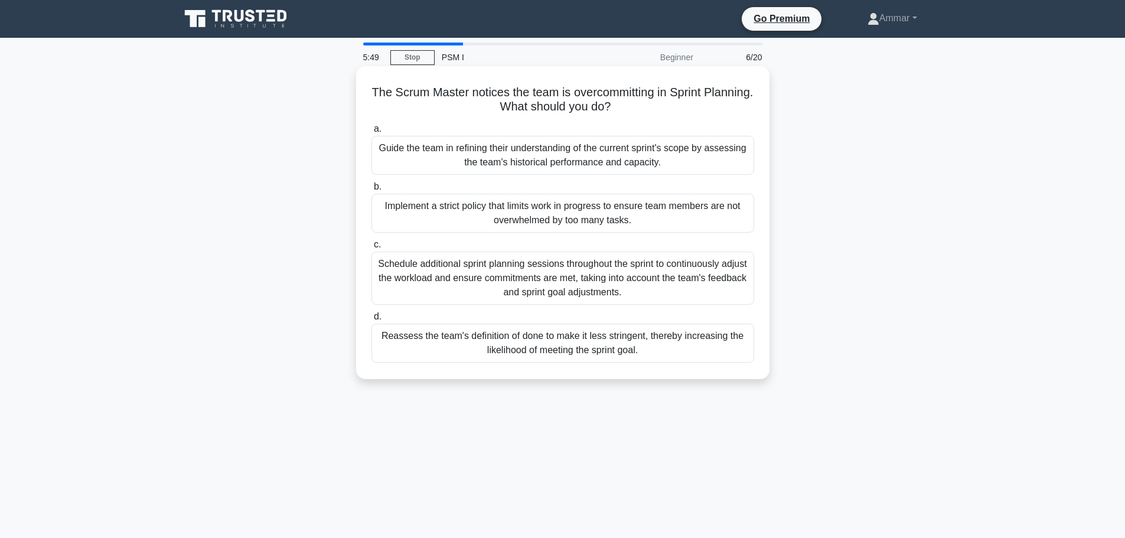
click at [524, 167] on div "Guide the team in refining their understanding of the current sprint's scope by…" at bounding box center [563, 155] width 383 height 39
click at [372, 133] on input "a. Guide the team in refining their understanding of the current sprint's scope…" at bounding box center [372, 129] width 0 height 8
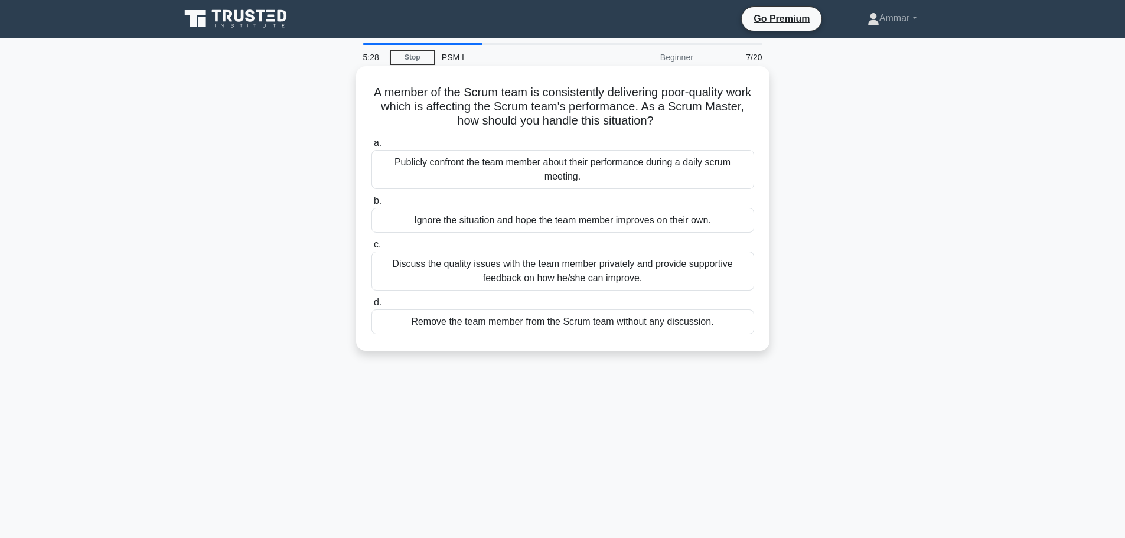
click at [672, 272] on div "Discuss the quality issues with the team member privately and provide supportiv…" at bounding box center [563, 271] width 383 height 39
click at [372, 249] on input "c. Discuss the quality issues with the team member privately and provide suppor…" at bounding box center [372, 245] width 0 height 8
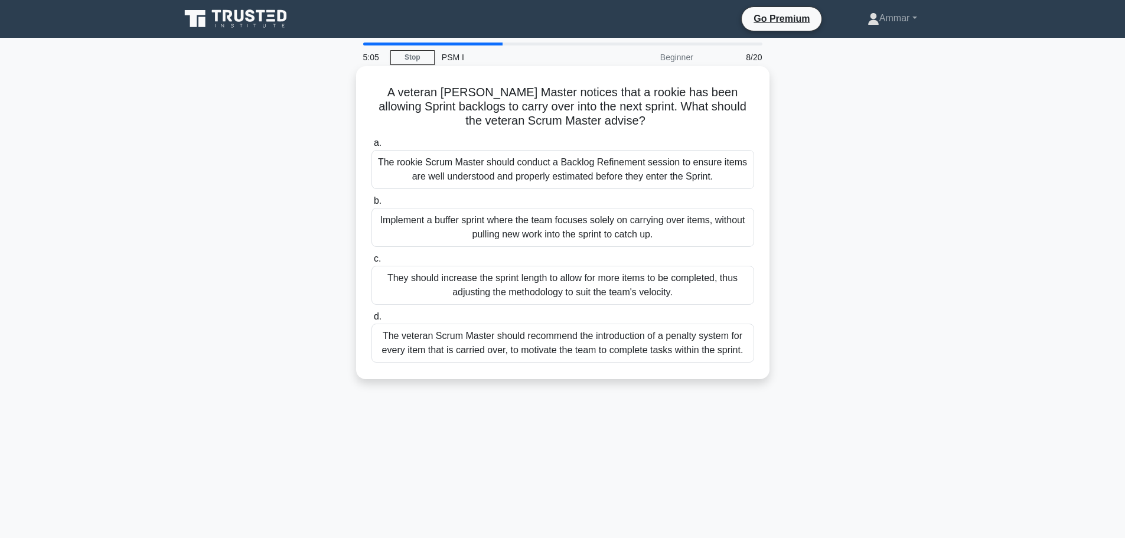
click at [554, 175] on div "The rookie Scrum Master should conduct a Backlog Refinement session to ensure i…" at bounding box center [563, 169] width 383 height 39
click at [372, 147] on input "a. The rookie Scrum Master should conduct a Backlog Refinement session to ensur…" at bounding box center [372, 143] width 0 height 8
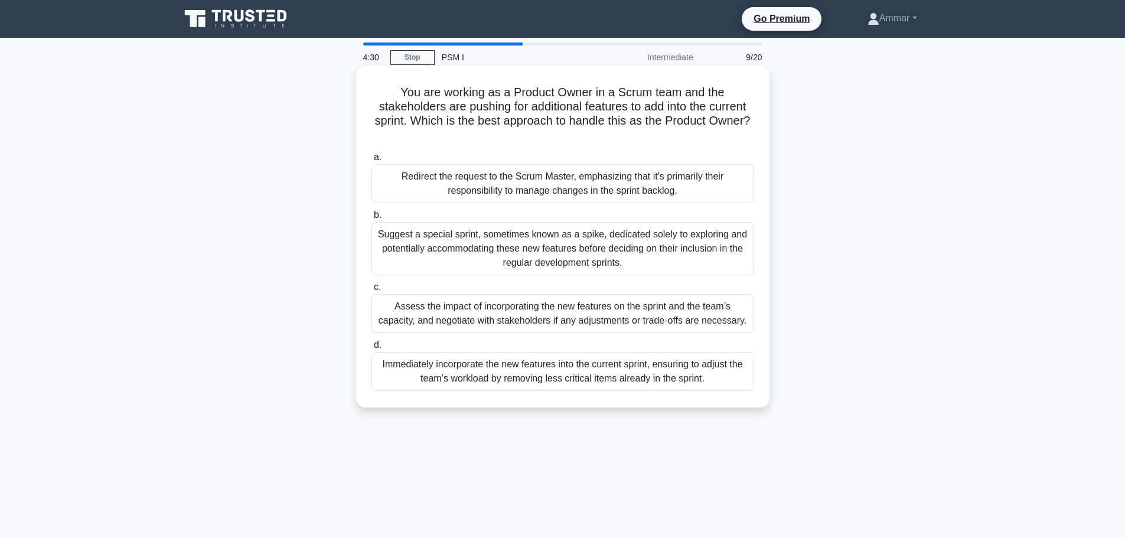
click at [474, 318] on div "Assess the impact of incorporating the new features on the sprint and the team’…" at bounding box center [563, 313] width 383 height 39
click at [372, 291] on input "c. Assess the impact of incorporating the new features on the sprint and the te…" at bounding box center [372, 287] width 0 height 8
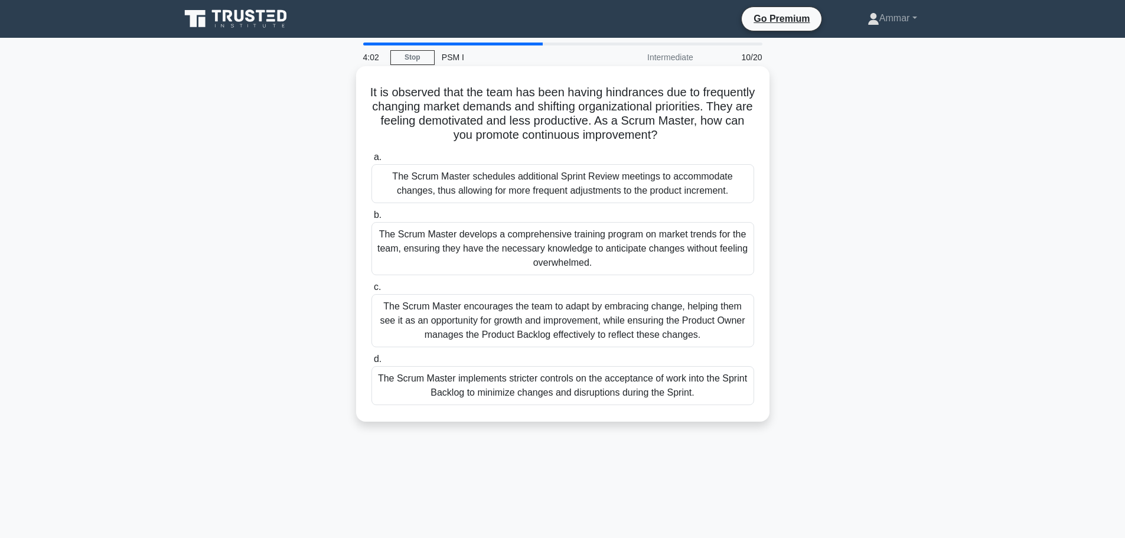
click at [483, 315] on div "The Scrum Master encourages the team to adapt by embracing change, helping them…" at bounding box center [563, 320] width 383 height 53
click at [372, 291] on input "c. The Scrum Master encourages the team to adapt by embracing change, helping t…" at bounding box center [372, 287] width 0 height 8
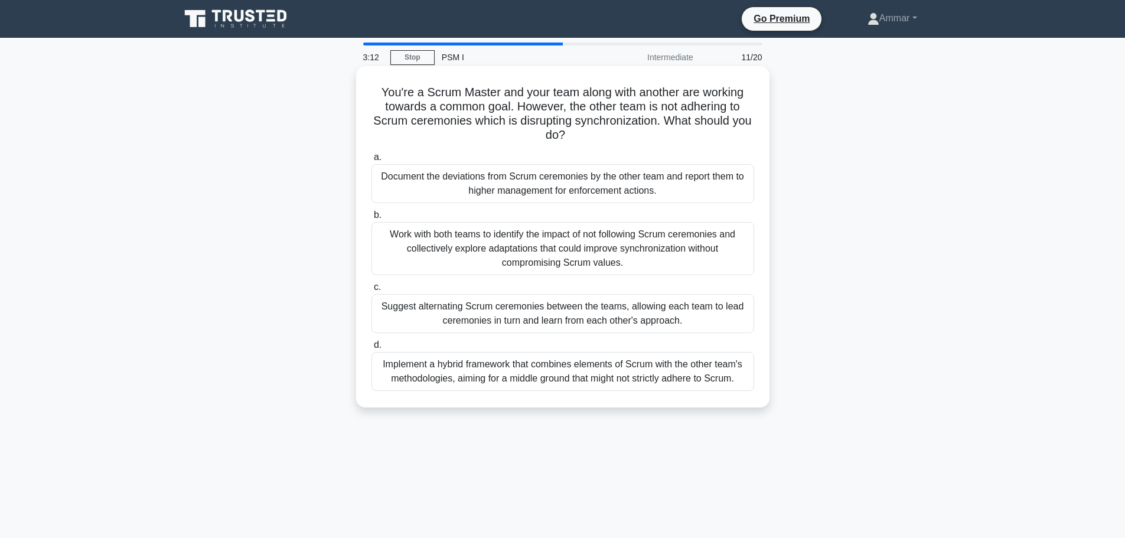
click at [542, 258] on div "Work with both teams to identify the impact of not following Scrum ceremonies a…" at bounding box center [563, 248] width 383 height 53
click at [372, 219] on input "b. Work with both teams to identify the impact of not following Scrum ceremonie…" at bounding box center [372, 215] width 0 height 8
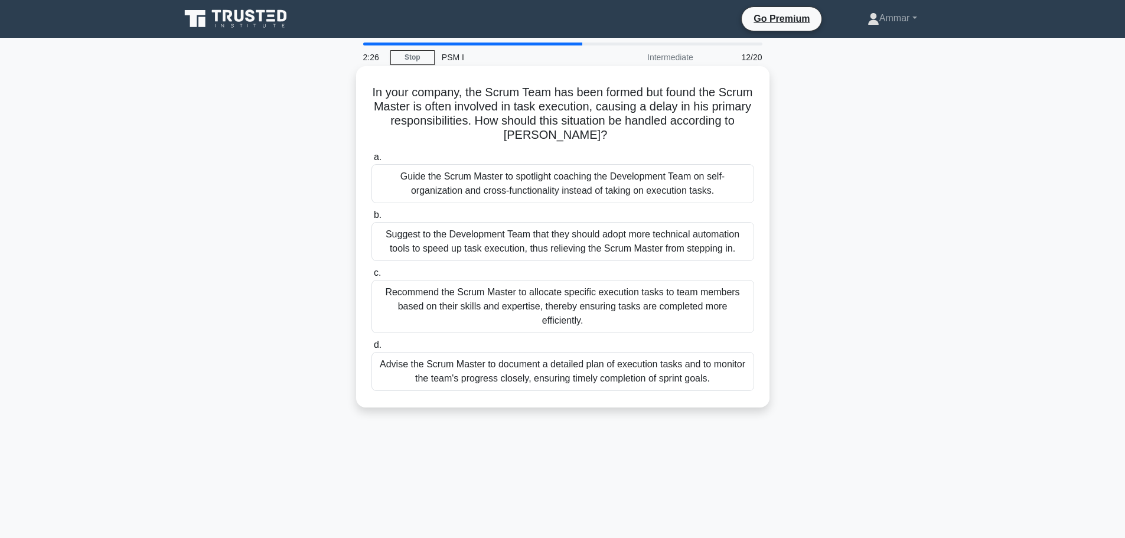
click at [525, 193] on div "Guide the Scrum Master to spotlight coaching the Development Team on self-organ…" at bounding box center [563, 183] width 383 height 39
click at [372, 161] on input "a. Guide the Scrum Master to spotlight coaching the Development Team on self-or…" at bounding box center [372, 158] width 0 height 8
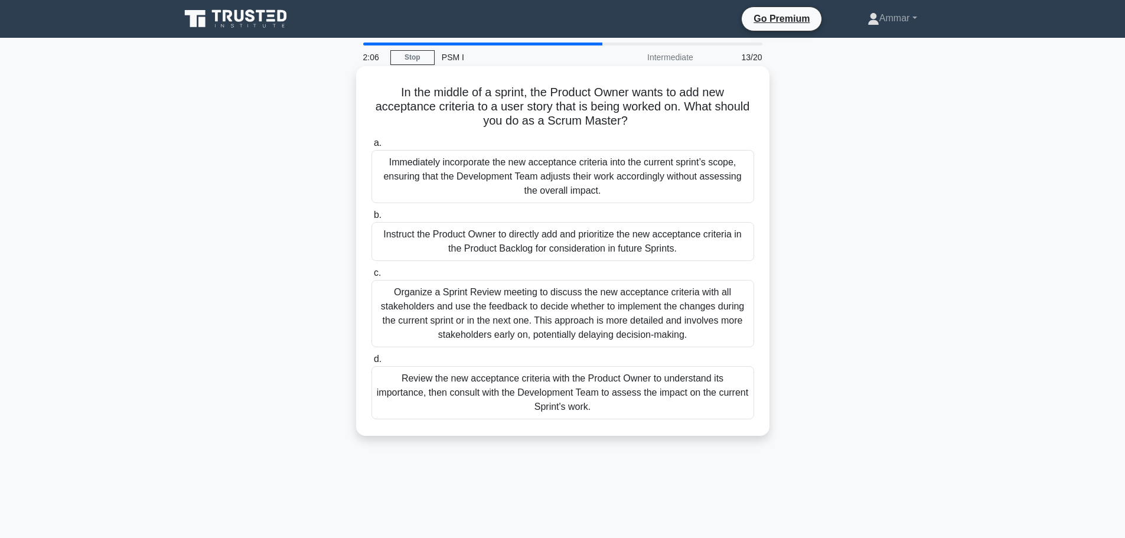
click at [559, 415] on div "Review the new acceptance criteria with the Product Owner to understand its imp…" at bounding box center [563, 392] width 383 height 53
click at [372, 363] on input "d. Review the new acceptance criteria with the Product Owner to understand its …" at bounding box center [372, 360] width 0 height 8
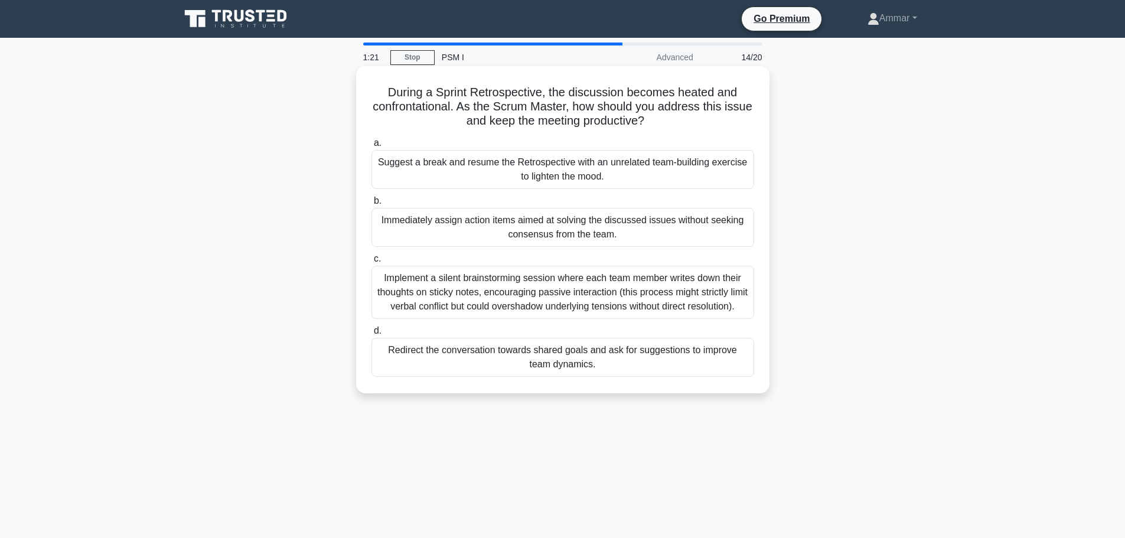
click at [524, 216] on div "Immediately assign action items aimed at solving the discussed issues without s…" at bounding box center [563, 227] width 383 height 39
click at [372, 205] on input "b. Immediately assign action items aimed at solving the discussed issues withou…" at bounding box center [372, 201] width 0 height 8
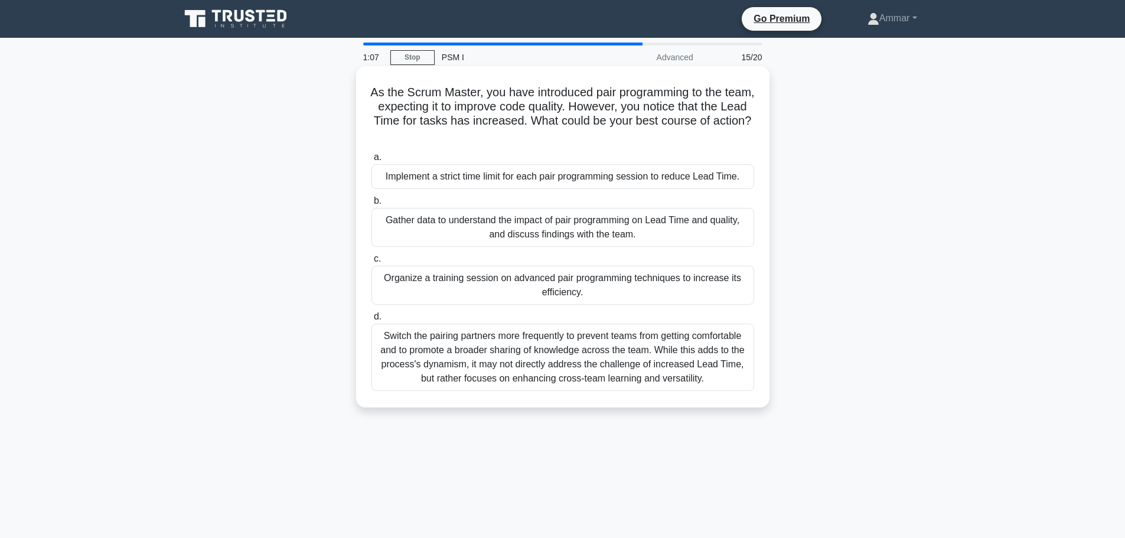
click at [530, 282] on div "Organize a training session on advanced pair programming techniques to increase…" at bounding box center [563, 285] width 383 height 39
click at [372, 263] on input "c. Organize a training session on advanced pair programming techniques to incre…" at bounding box center [372, 259] width 0 height 8
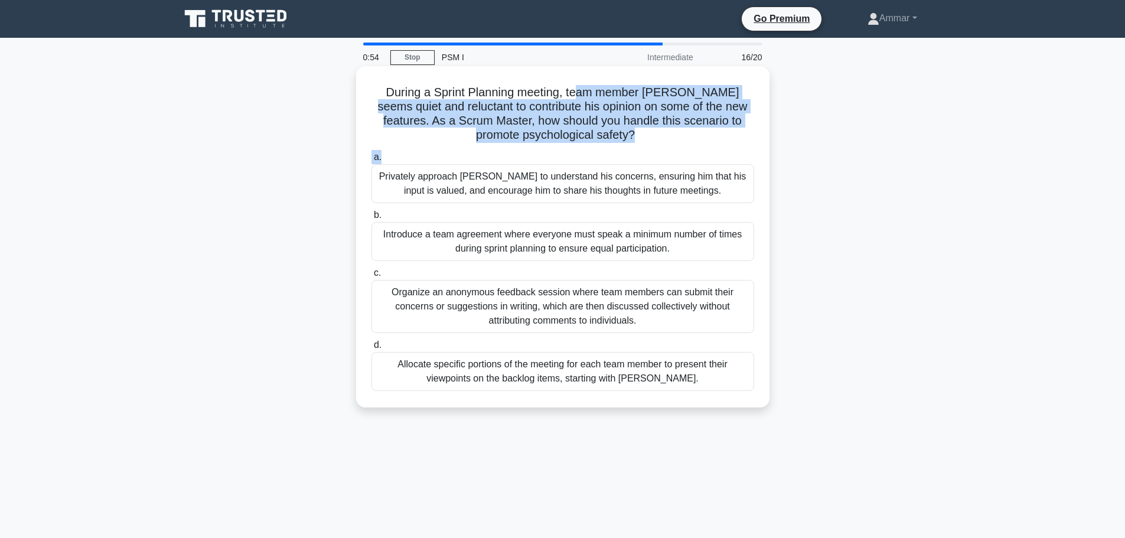
drag, startPoint x: 578, startPoint y: 83, endPoint x: 610, endPoint y: 161, distance: 84.0
click at [610, 161] on div "During a Sprint Planning meeting, team member John seems quiet and reluctant to…" at bounding box center [563, 237] width 404 height 332
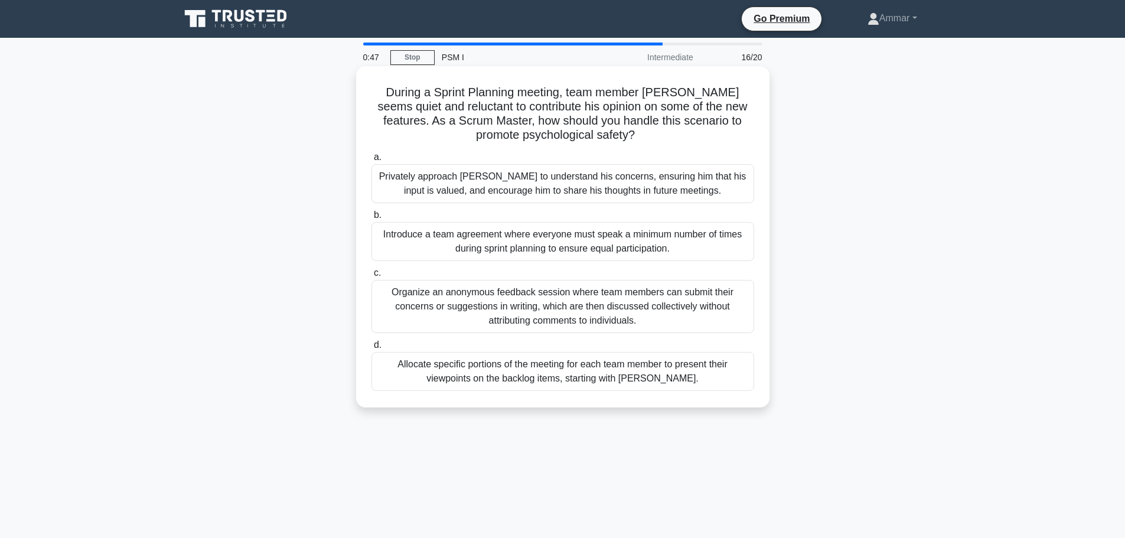
click at [501, 384] on div "Allocate specific portions of the meeting for each team member to present their…" at bounding box center [563, 371] width 383 height 39
click at [372, 349] on input "d. Allocate specific portions of the meeting for each team member to present th…" at bounding box center [372, 345] width 0 height 8
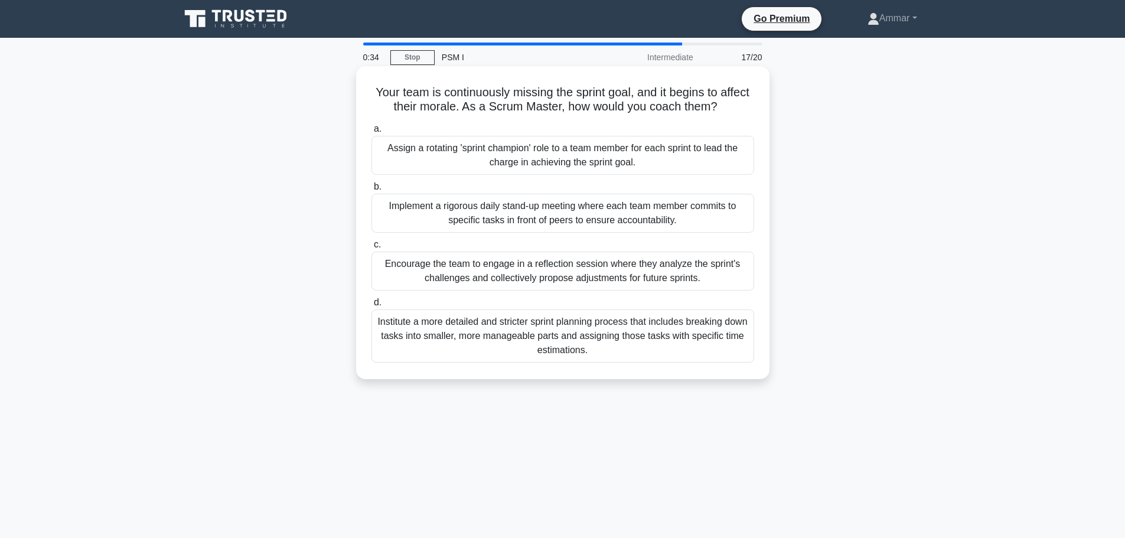
click at [482, 327] on div "Institute a more detailed and stricter sprint planning process that includes br…" at bounding box center [563, 335] width 383 height 53
click at [372, 307] on input "d. Institute a more detailed and stricter sprint planning process that includes…" at bounding box center [372, 303] width 0 height 8
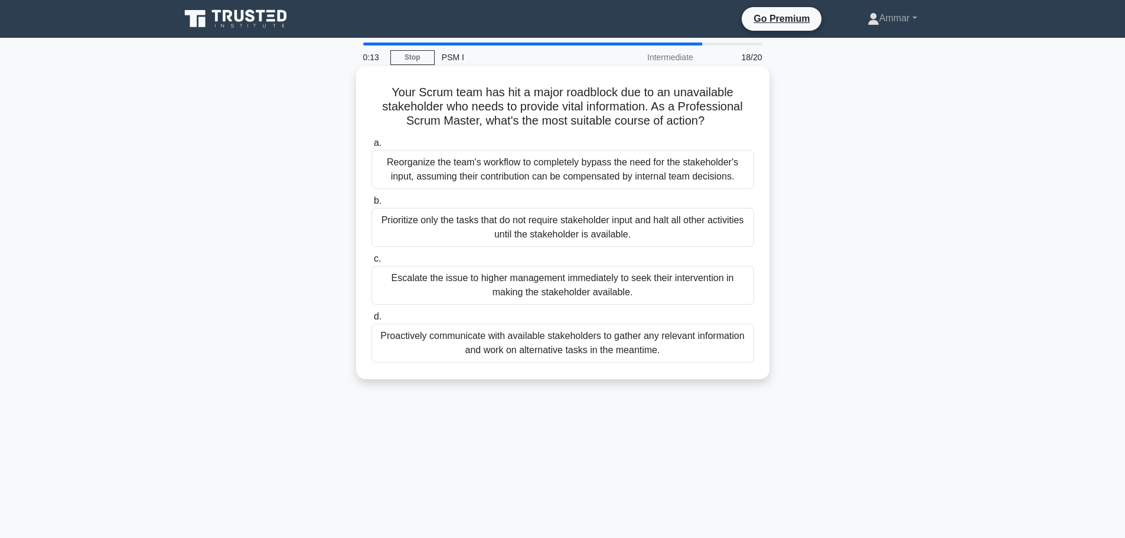
click at [456, 179] on div "Reorganize the team's workflow to completely bypass the need for the stakeholde…" at bounding box center [563, 169] width 383 height 39
click at [372, 147] on input "a. Reorganize the team's workflow to completely bypass the need for the stakeho…" at bounding box center [372, 143] width 0 height 8
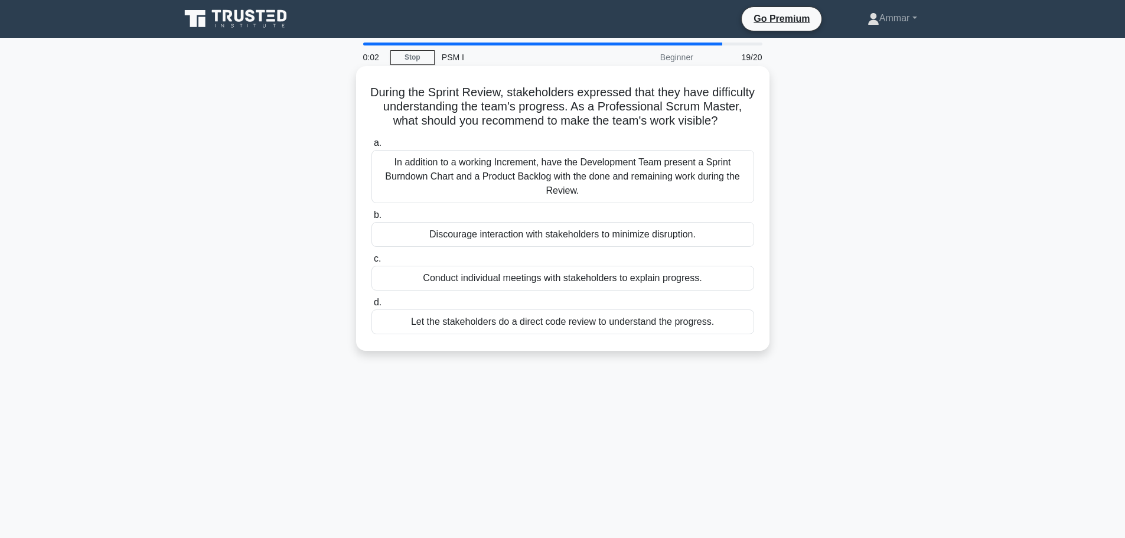
click at [490, 203] on div "In addition to a working Increment, have the Development Team present a Sprint …" at bounding box center [563, 176] width 383 height 53
click at [372, 147] on input "a. In addition to a working Increment, have the Development Team present a Spri…" at bounding box center [372, 143] width 0 height 8
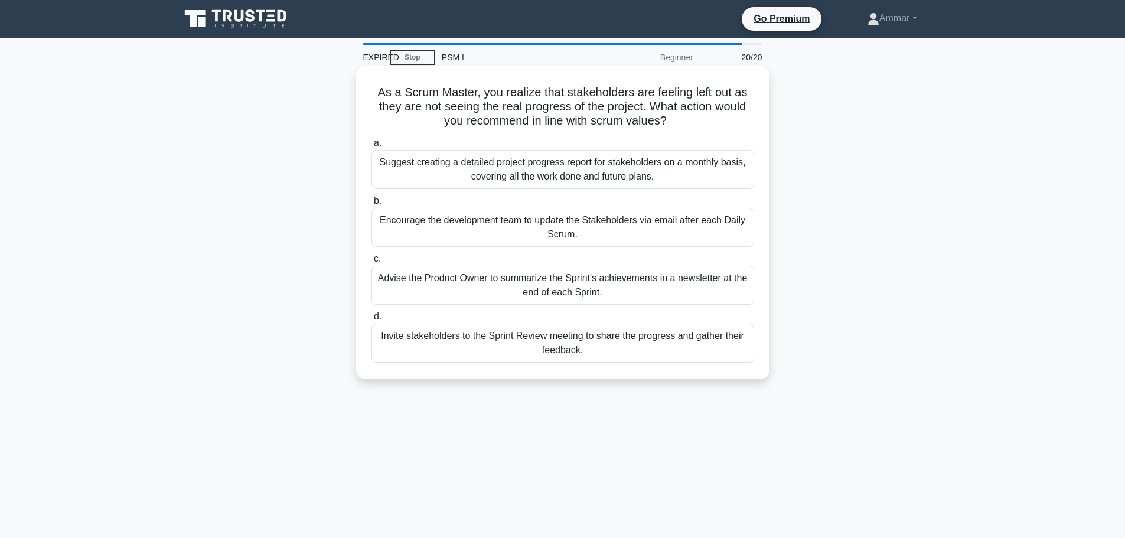
click at [510, 284] on div "Advise the Product Owner to summarize the Sprint's achievements in a newsletter…" at bounding box center [563, 285] width 383 height 39
click at [372, 263] on input "c. Advise the Product Owner to summarize the Sprint's achievements in a newslet…" at bounding box center [372, 259] width 0 height 8
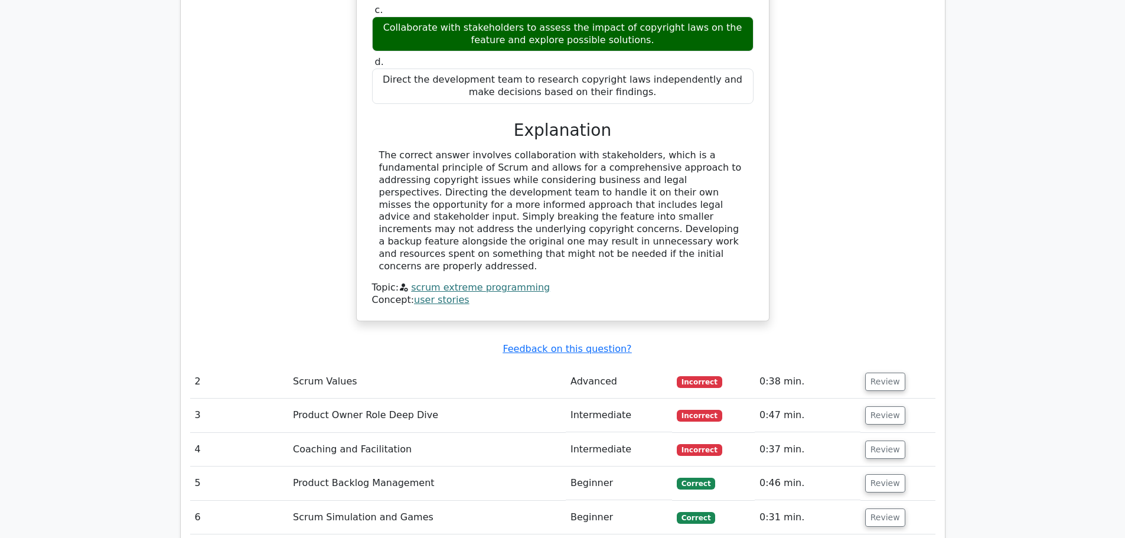
scroll to position [1713, 0]
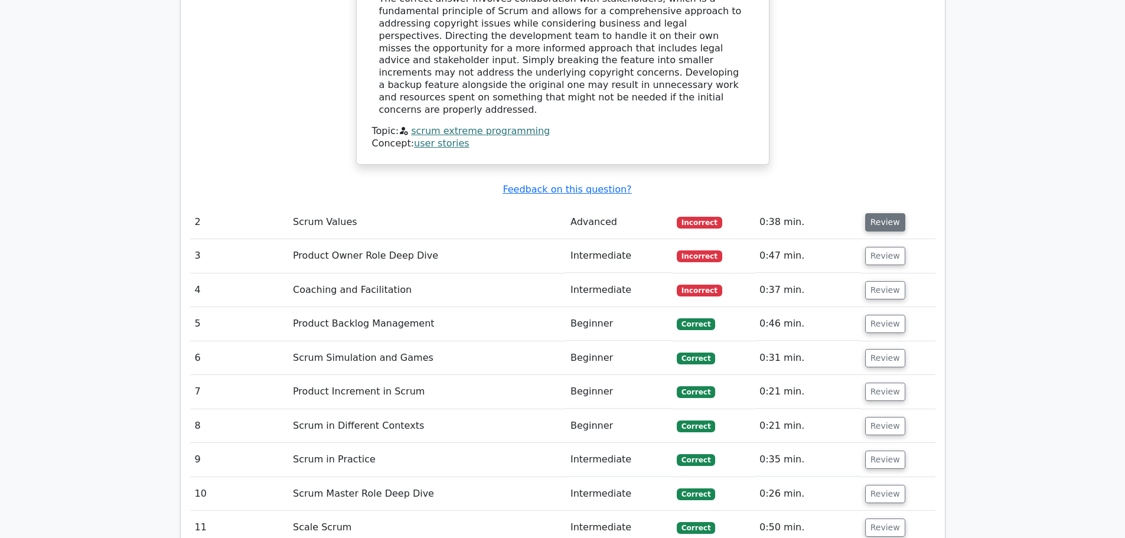
click at [872, 213] on button "Review" at bounding box center [885, 222] width 40 height 18
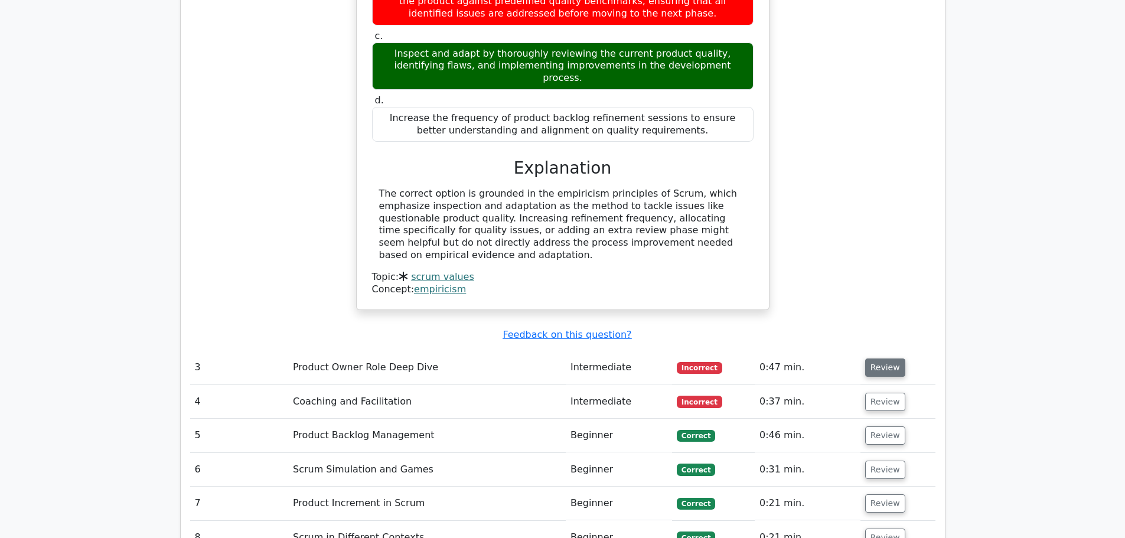
scroll to position [2126, 0]
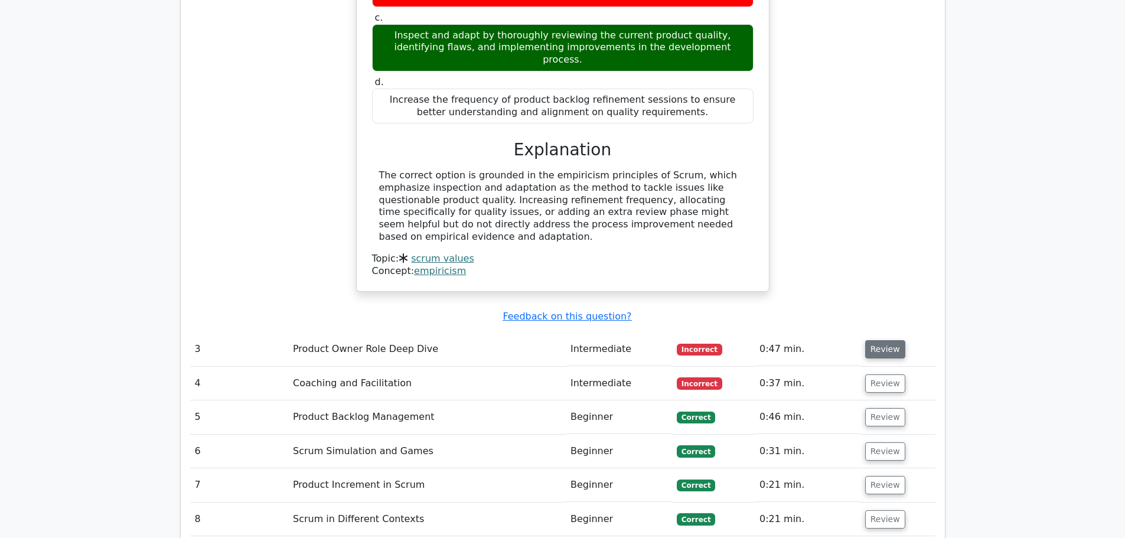
click at [887, 340] on button "Review" at bounding box center [885, 349] width 40 height 18
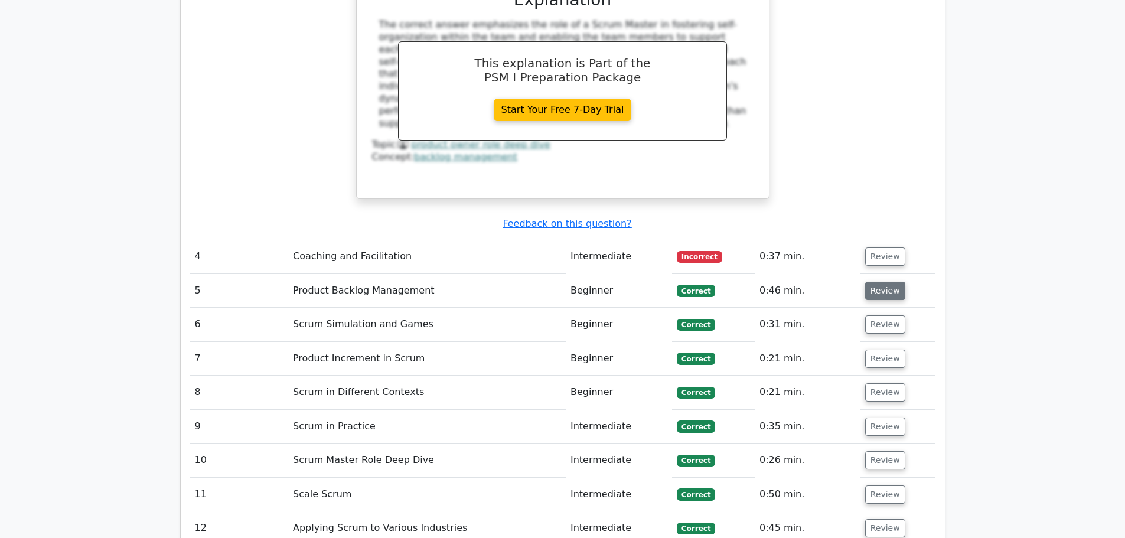
scroll to position [2835, 0]
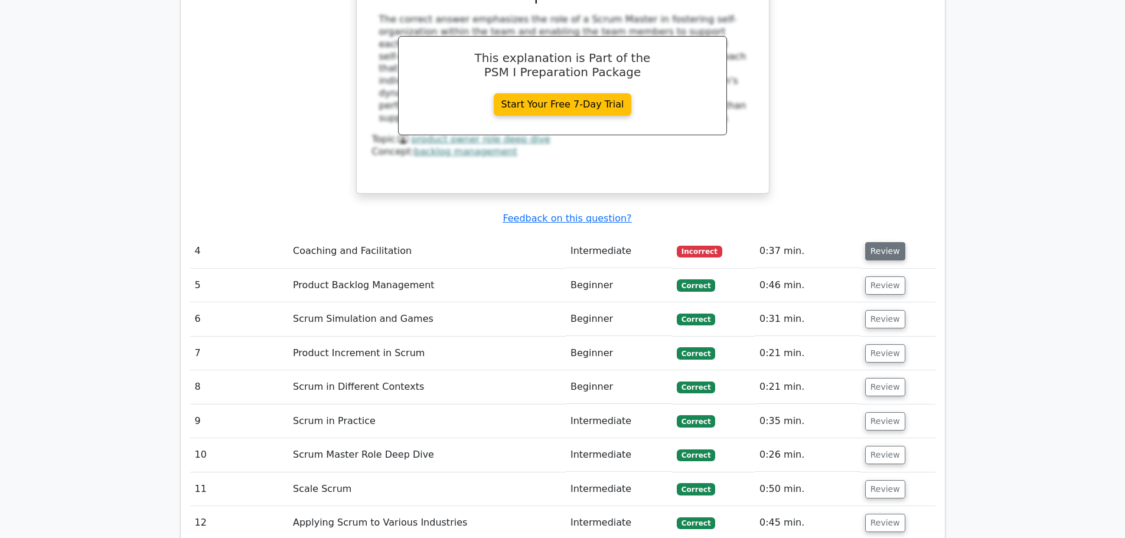
click at [867, 242] on button "Review" at bounding box center [885, 251] width 40 height 18
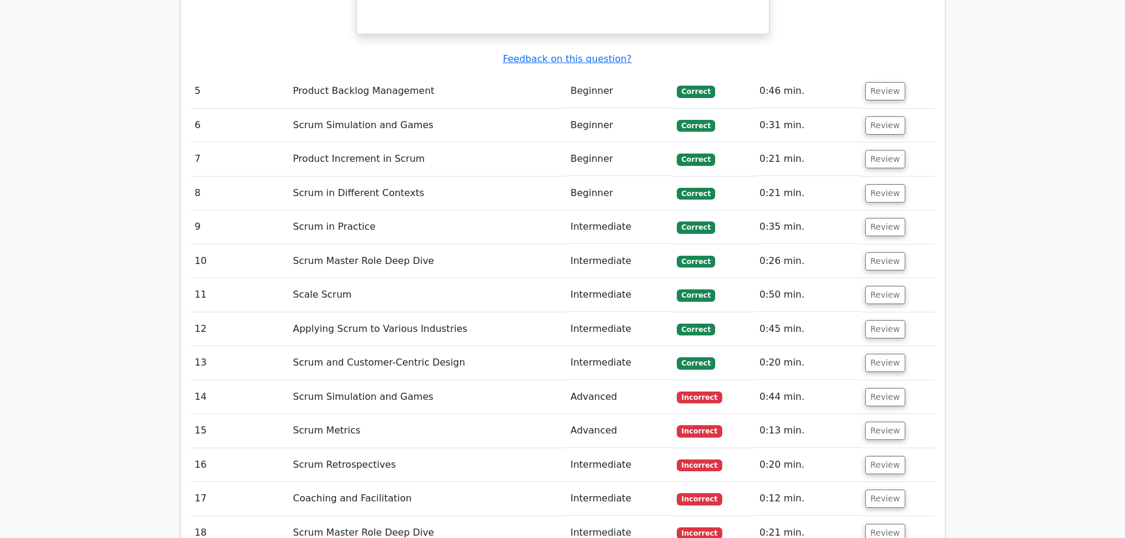
scroll to position [3780, 0]
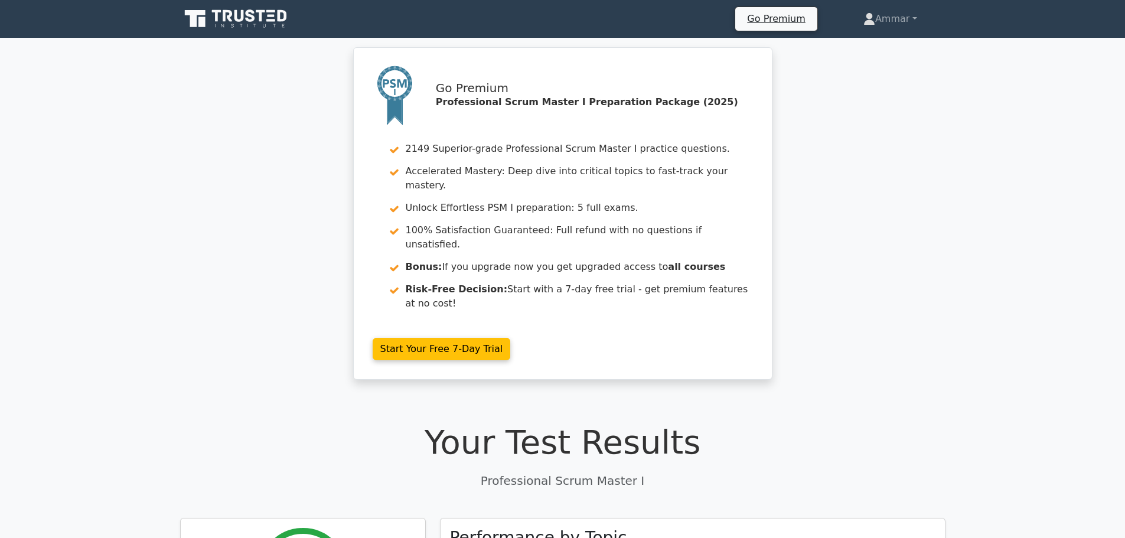
click at [269, 22] on icon at bounding box center [236, 19] width 113 height 22
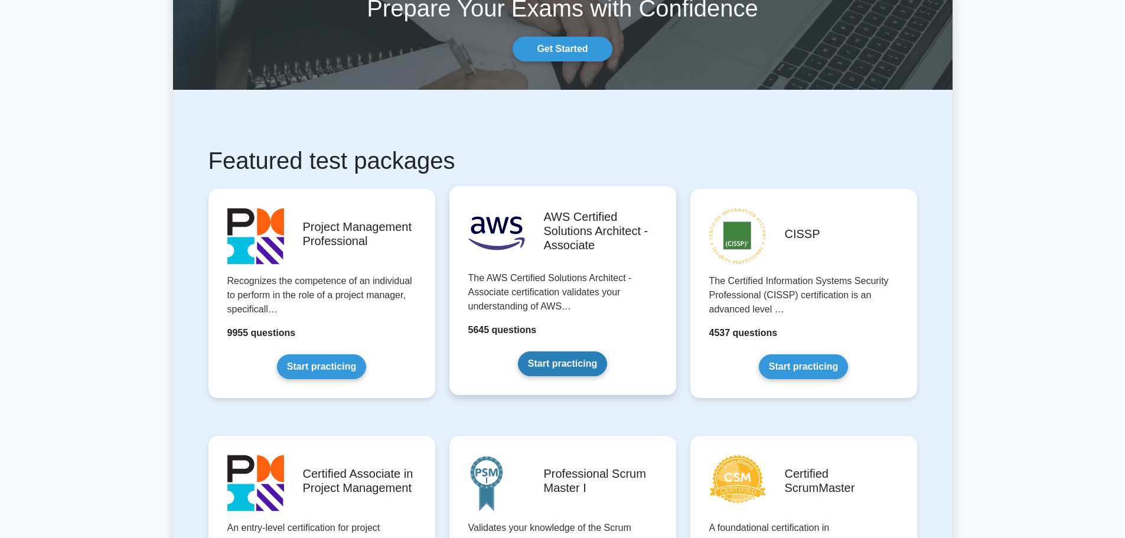
scroll to position [236, 0]
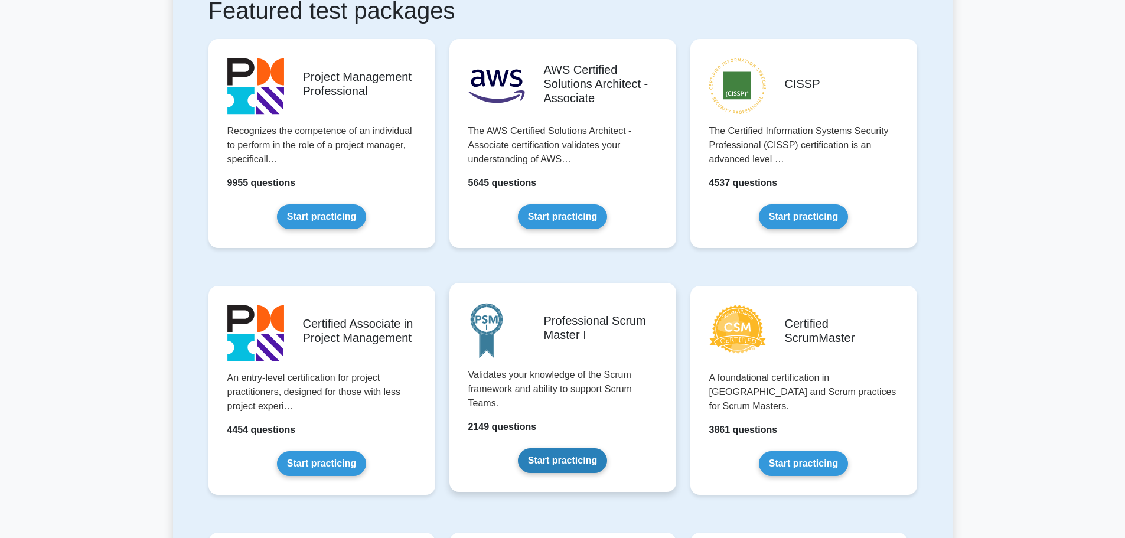
click at [582, 464] on link "Start practicing" at bounding box center [562, 460] width 89 height 25
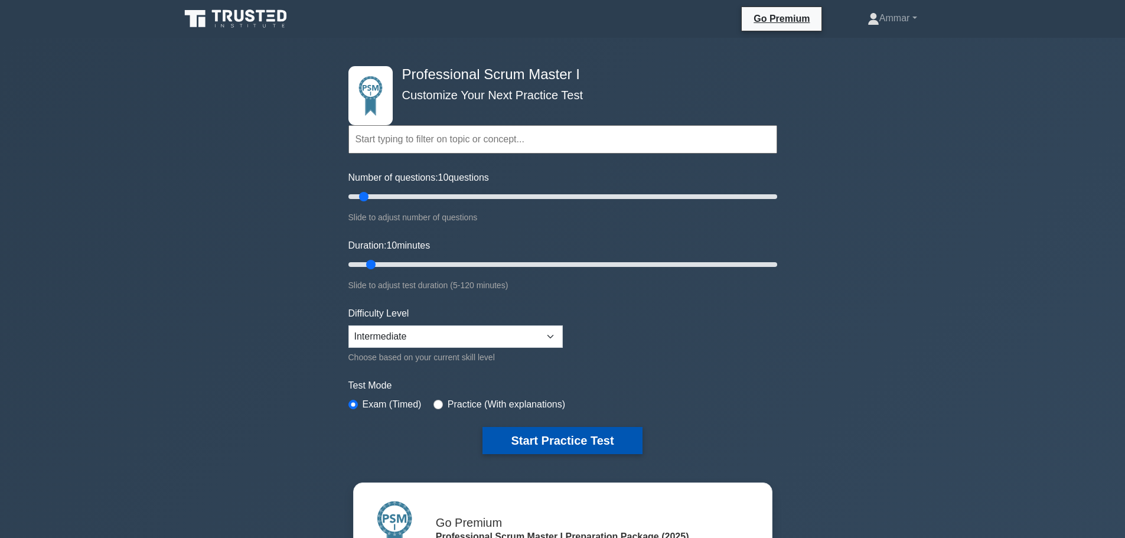
click at [515, 442] on button "Start Practice Test" at bounding box center [562, 440] width 159 height 27
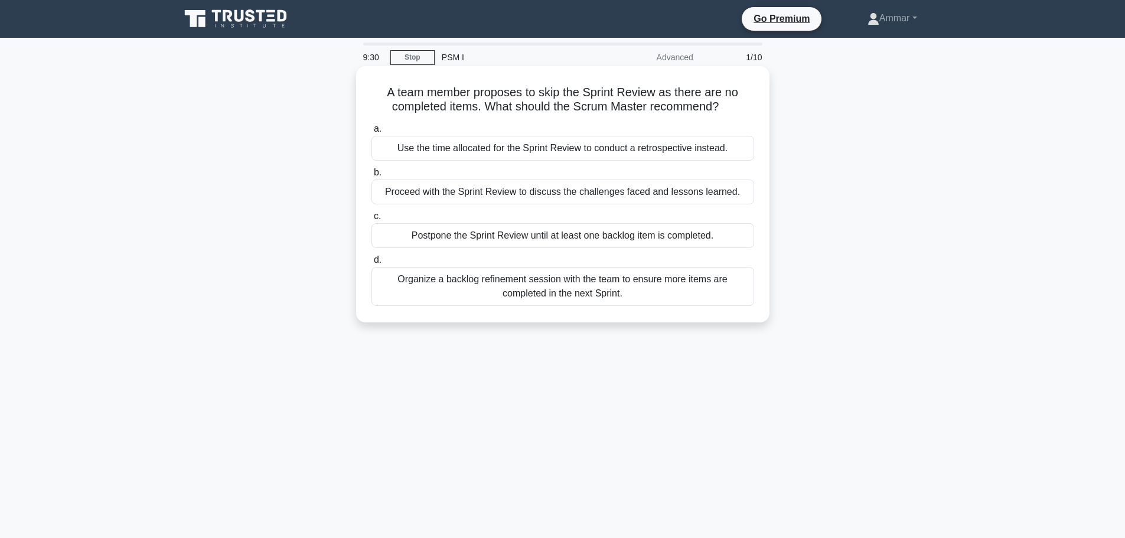
click at [586, 239] on div "Postpone the Sprint Review until at least one backlog item is completed." at bounding box center [563, 235] width 383 height 25
click at [372, 220] on input "c. Postpone the Sprint Review until at least one backlog item is completed." at bounding box center [372, 217] width 0 height 8
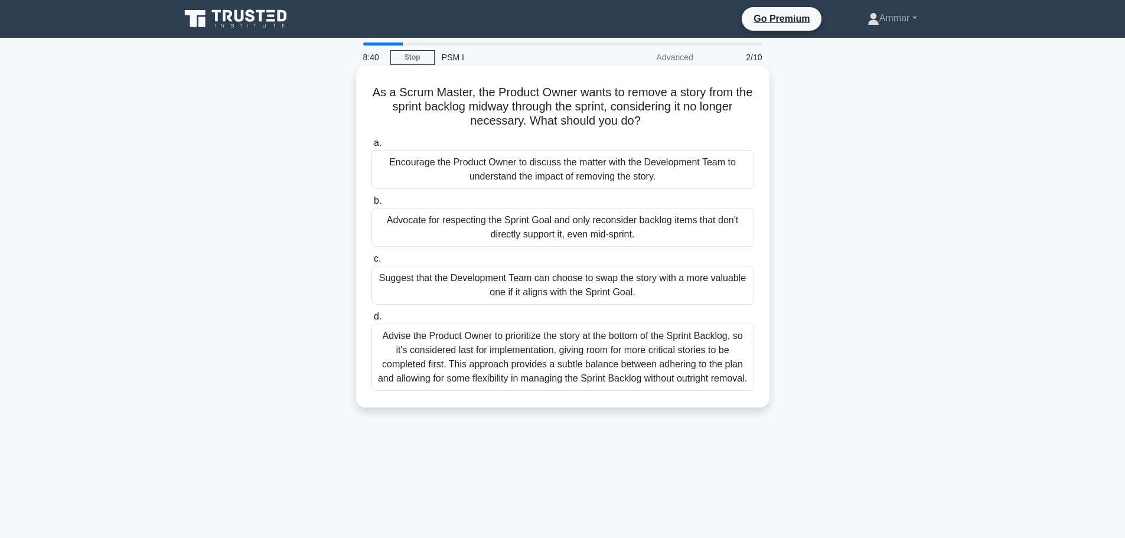
click at [522, 179] on div "Encourage the Product Owner to discuss the matter with the Development Team to …" at bounding box center [563, 169] width 383 height 39
click at [372, 147] on input "a. Encourage the Product Owner to discuss the matter with the Development Team …" at bounding box center [372, 143] width 0 height 8
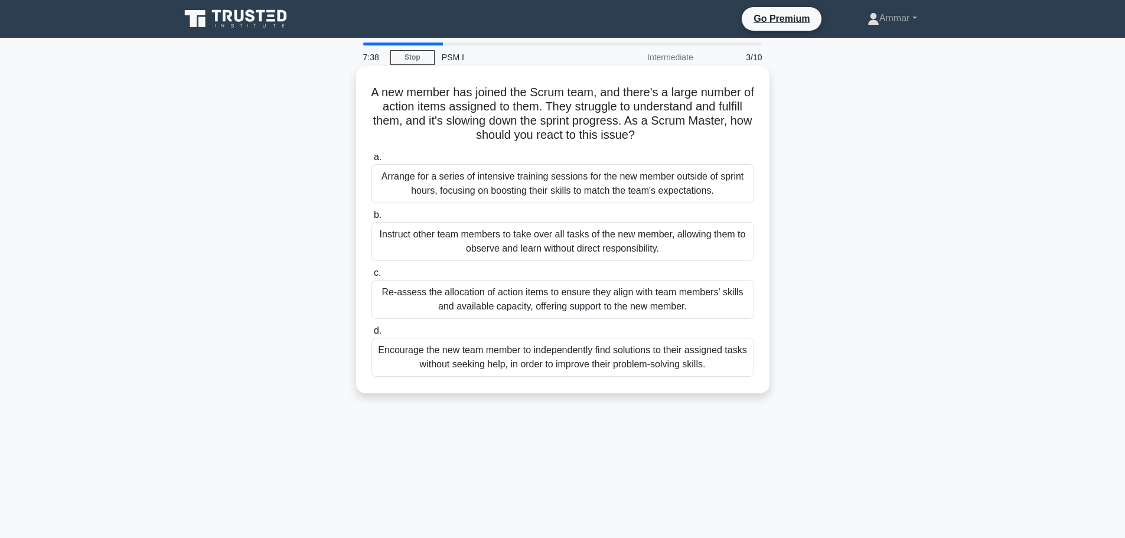
click at [499, 312] on div "Re-assess the allocation of action items to ensure they align with team members…" at bounding box center [563, 299] width 383 height 39
click at [372, 277] on input "c. Re-assess the allocation of action items to ensure they align with team memb…" at bounding box center [372, 273] width 0 height 8
